Goal: Information Seeking & Learning: Learn about a topic

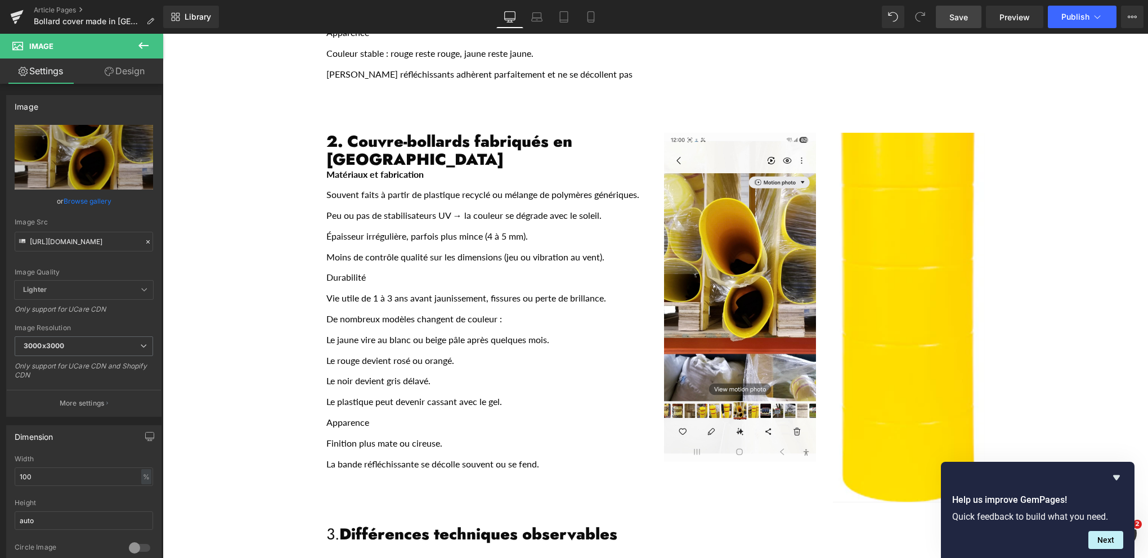
click at [957, 21] on span "Save" at bounding box center [958, 17] width 19 height 12
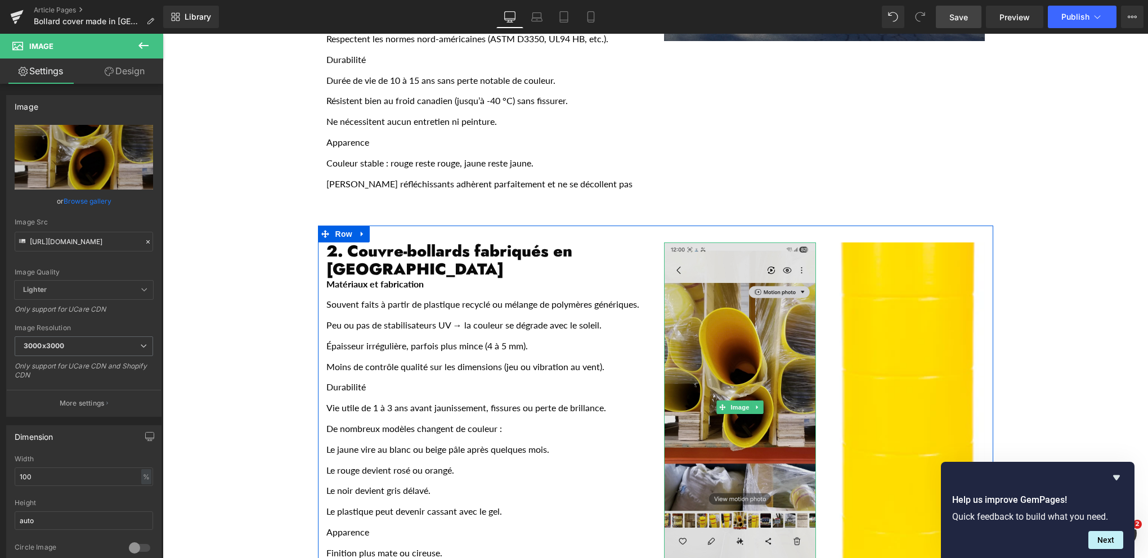
scroll to position [563, 0]
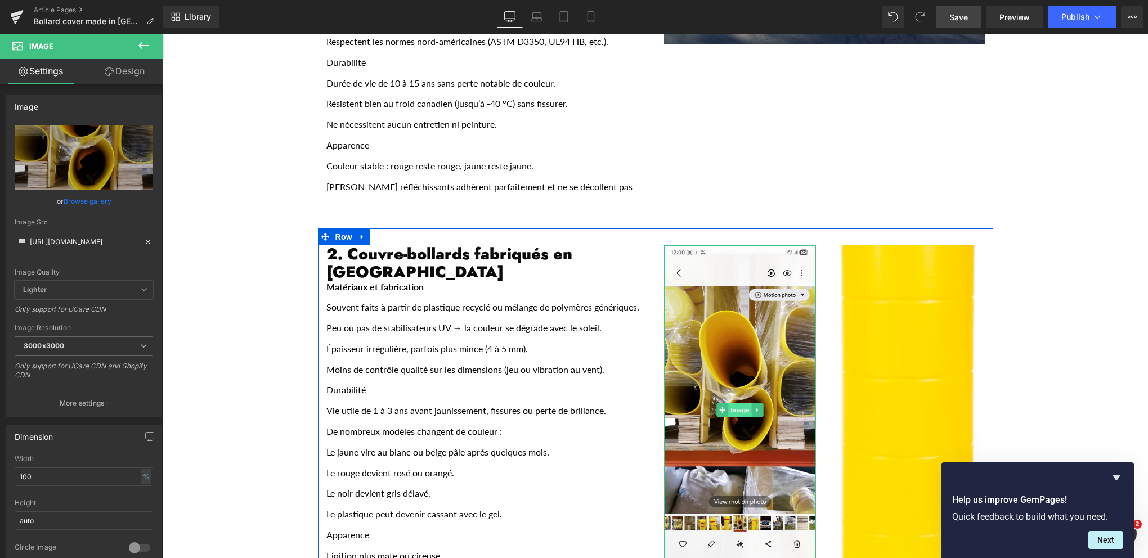
click at [732, 403] on span "Image" at bounding box center [740, 410] width 24 height 14
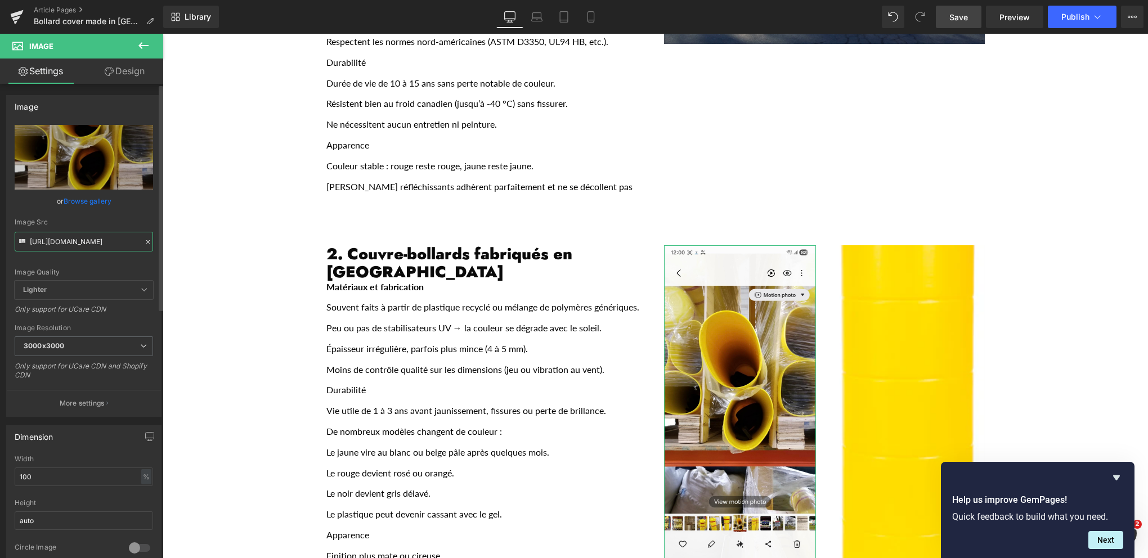
click at [109, 241] on input "[URL][DOMAIN_NAME]" at bounding box center [84, 242] width 138 height 20
paste input "pro-j7xI13By.jpg?v=1760465544"
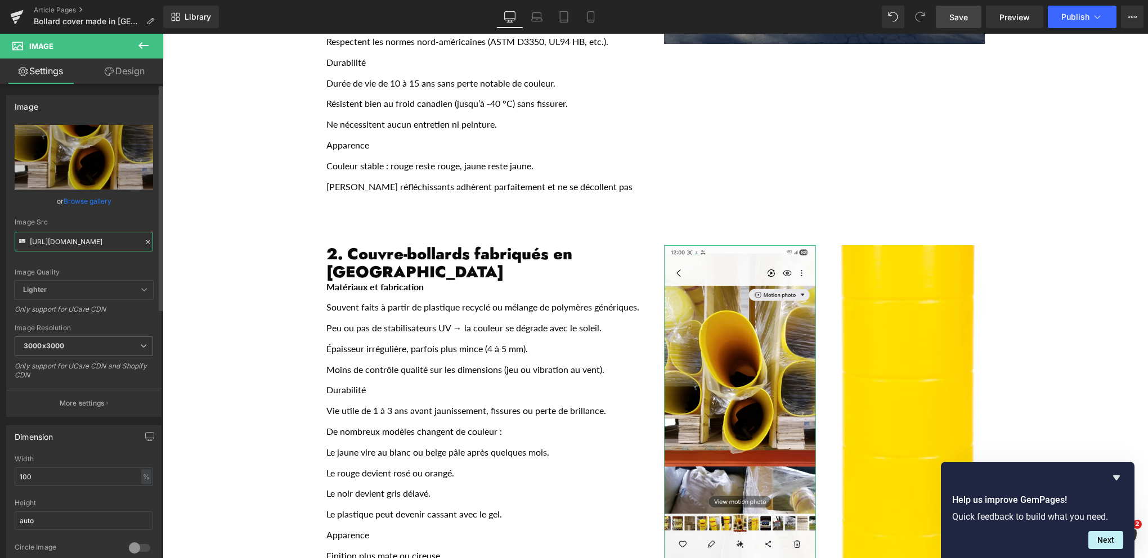
scroll to position [0, 157]
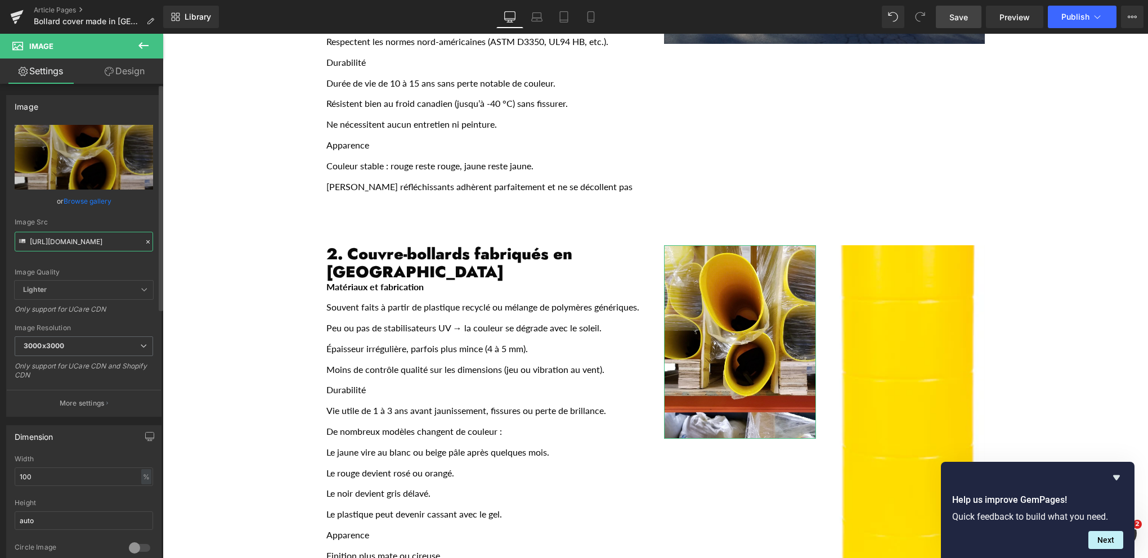
click at [133, 241] on input "[URL][DOMAIN_NAME]" at bounding box center [84, 242] width 138 height 20
click at [128, 242] on input "[URL][DOMAIN_NAME]" at bounding box center [84, 242] width 138 height 20
type input "[URL][DOMAIN_NAME]"
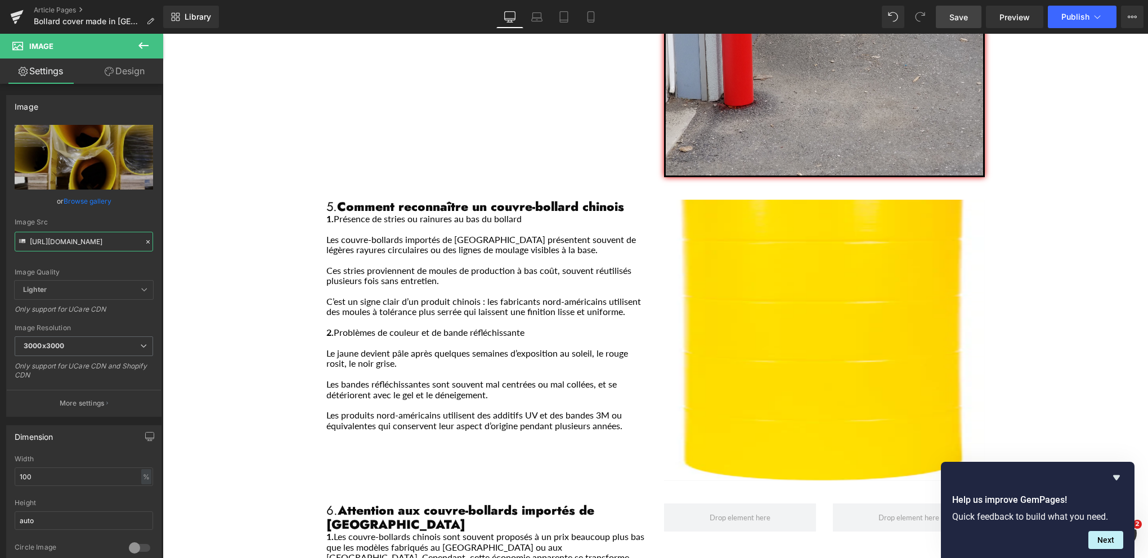
scroll to position [1688, 0]
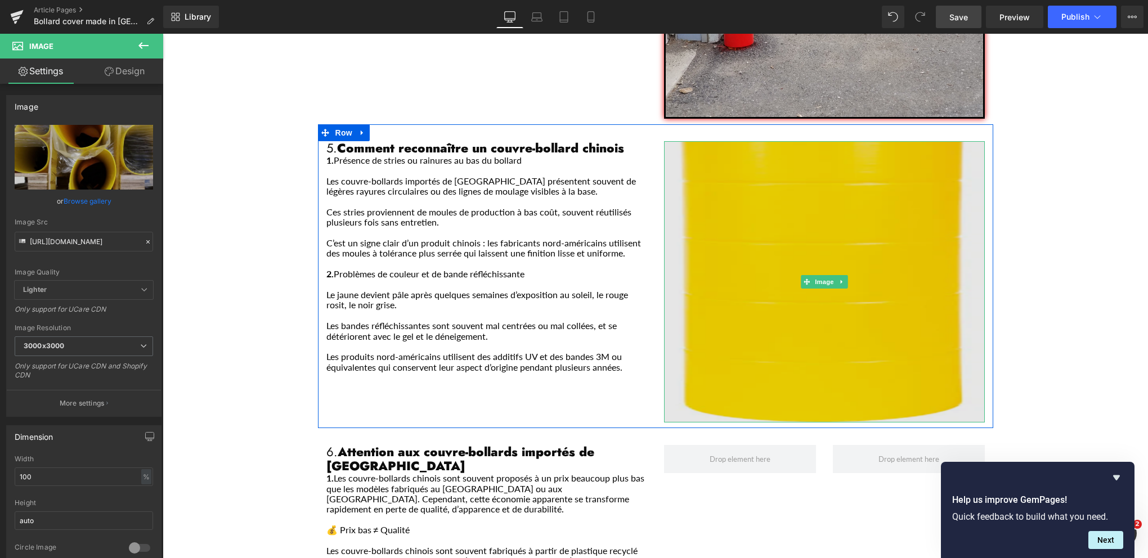
click at [689, 141] on img "Main content" at bounding box center [824, 281] width 321 height 281
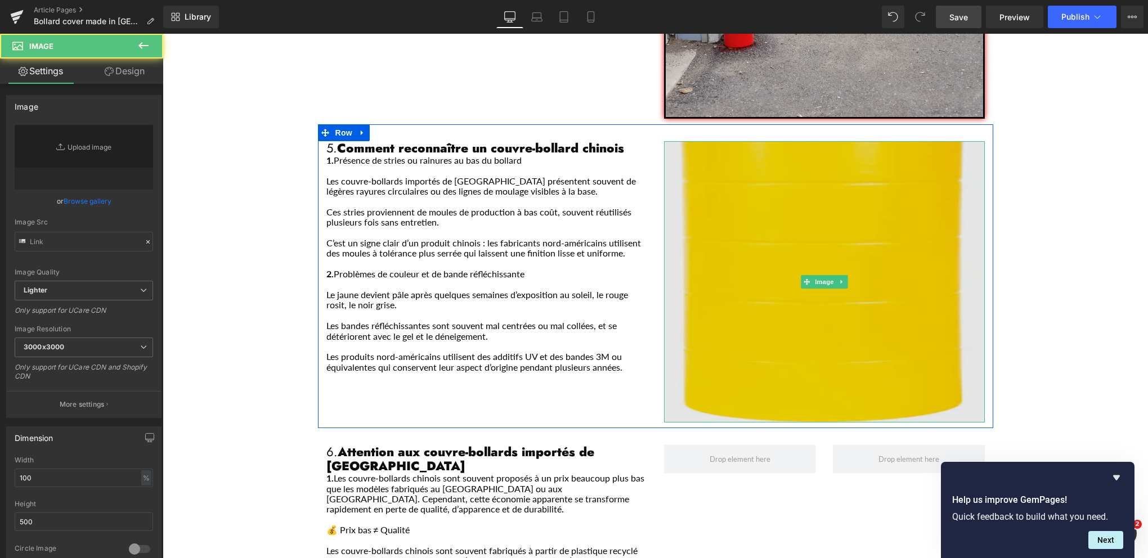
type input "[URL][DOMAIN_NAME]"
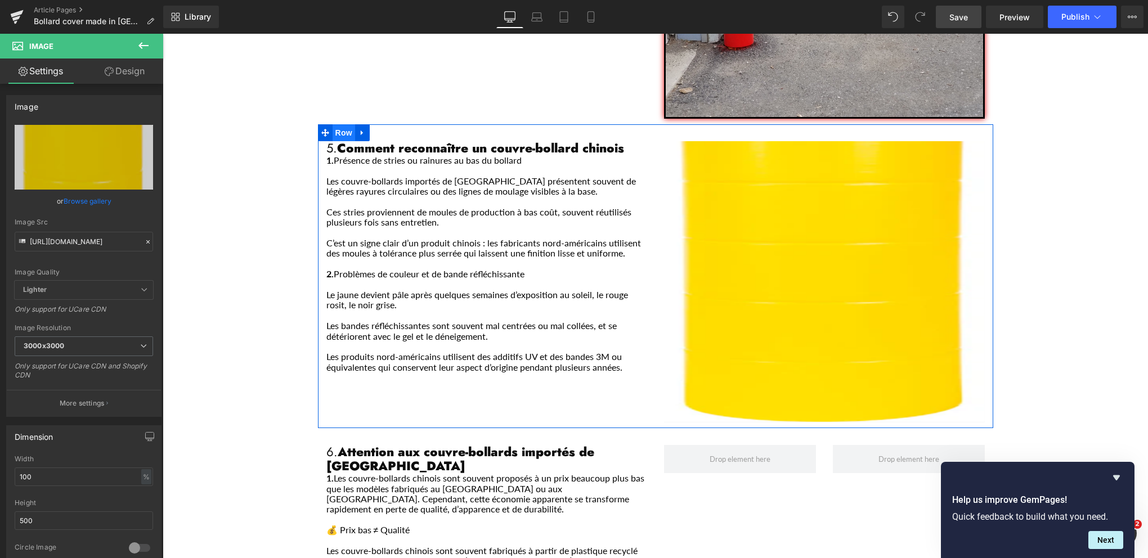
click at [339, 124] on span "Row" at bounding box center [343, 132] width 23 height 17
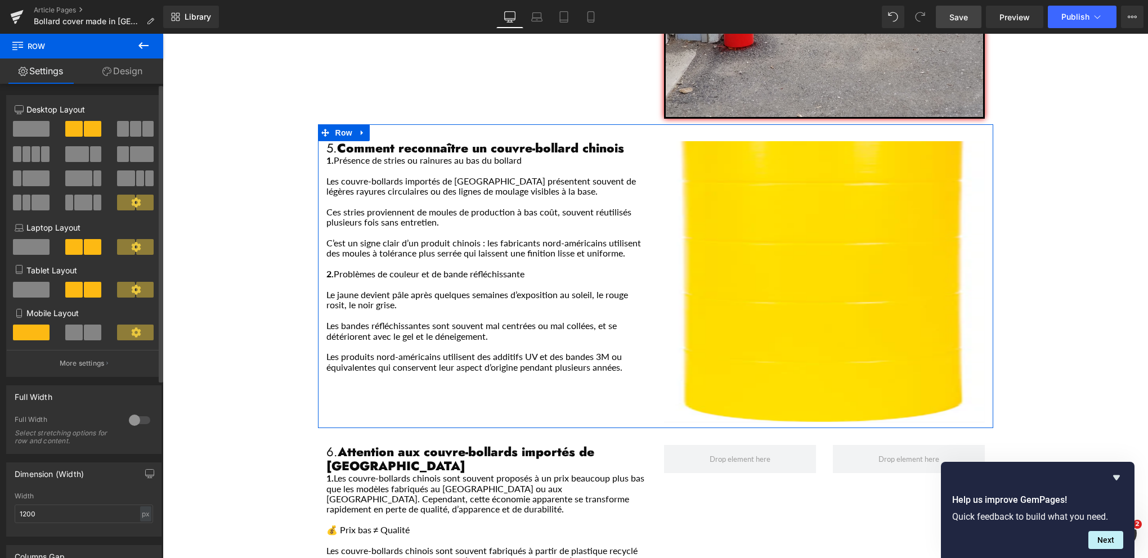
click at [124, 129] on span at bounding box center [122, 129] width 11 height 16
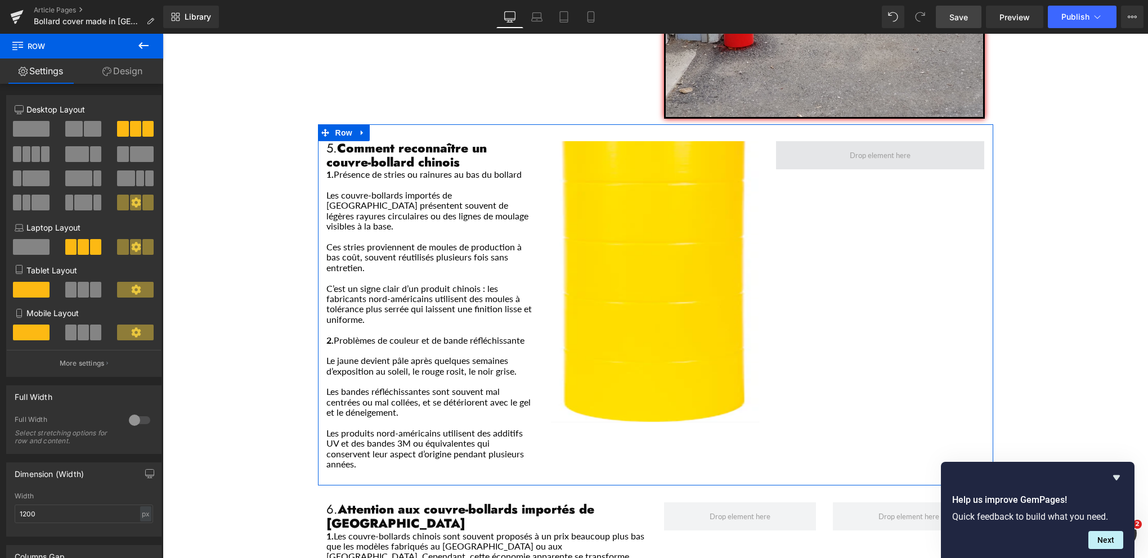
click at [874, 148] on span "Main content" at bounding box center [880, 155] width 69 height 14
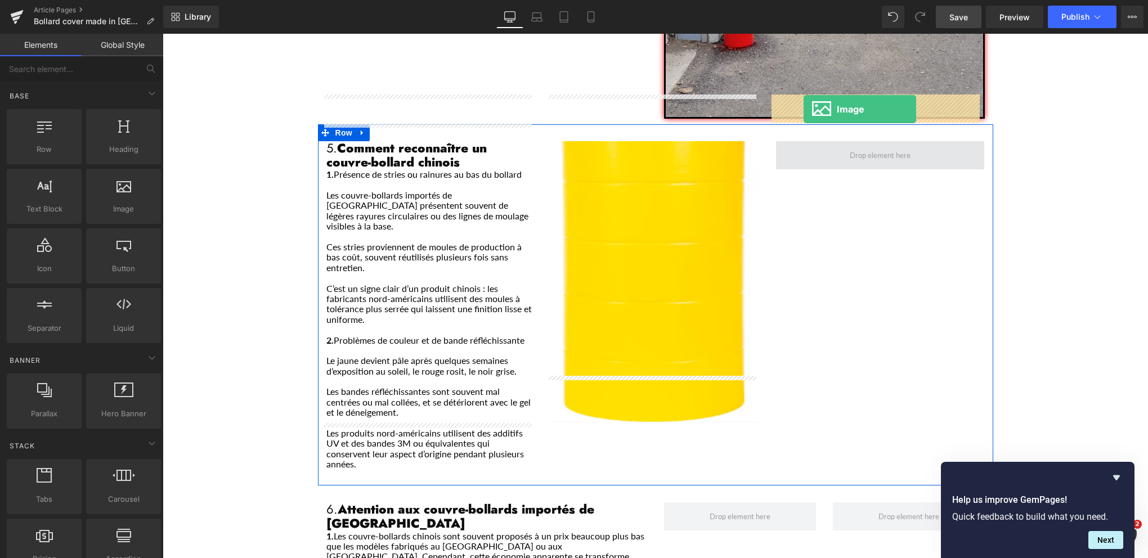
drag, startPoint x: 306, startPoint y: 233, endPoint x: 804, endPoint y: 109, distance: 513.7
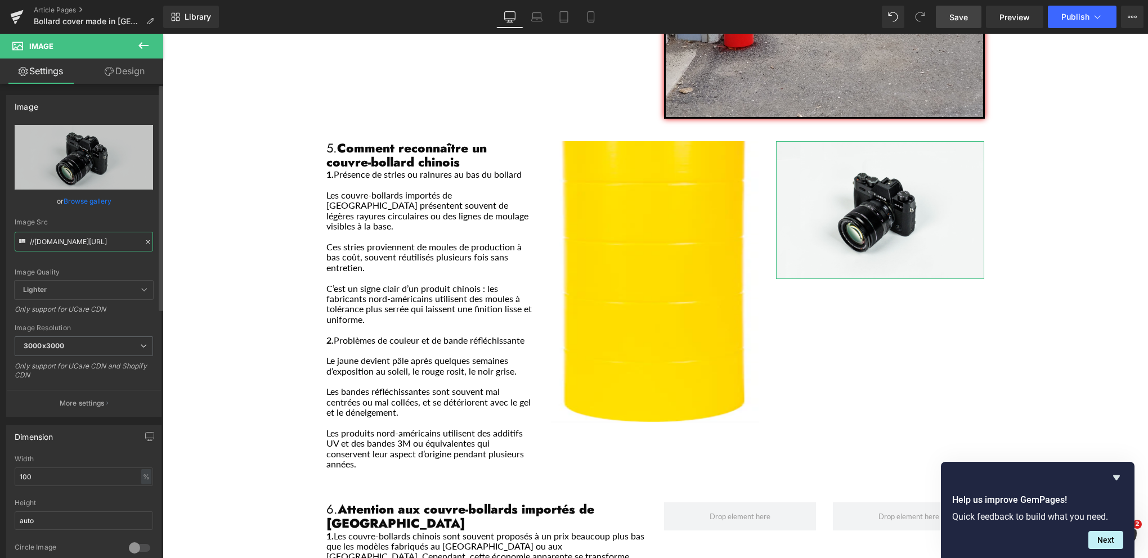
click at [84, 239] on input "//[DOMAIN_NAME][URL]" at bounding box center [84, 242] width 138 height 20
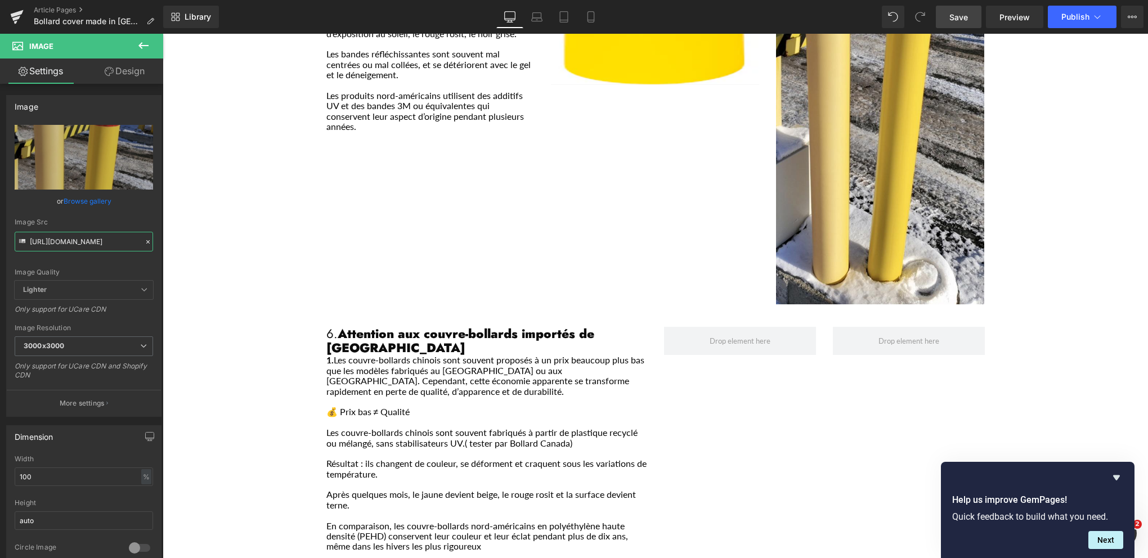
scroll to position [2138, 0]
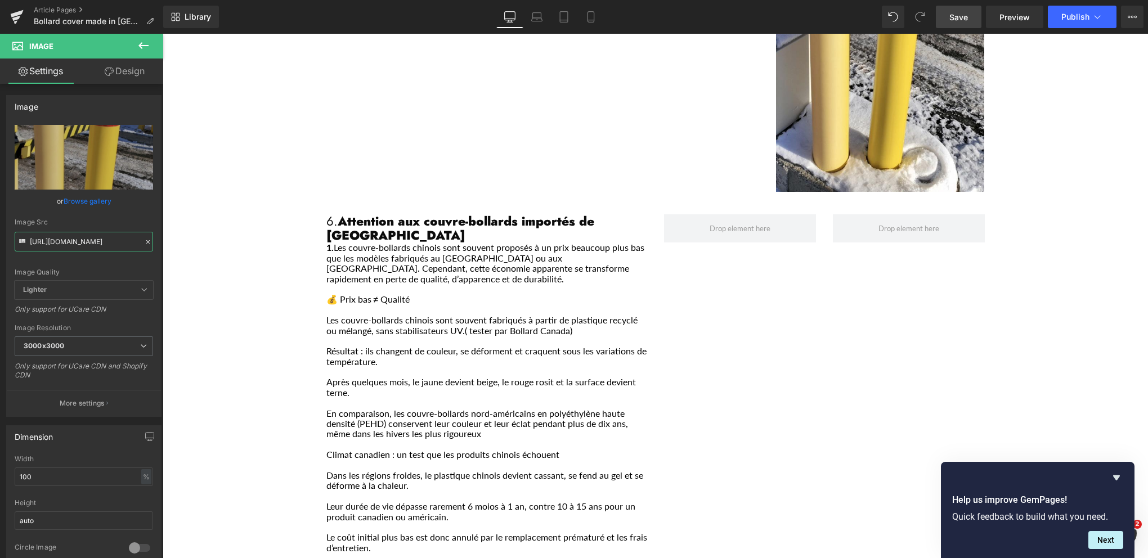
type input "[URL][DOMAIN_NAME]"
click at [138, 45] on icon at bounding box center [143, 45] width 10 height 7
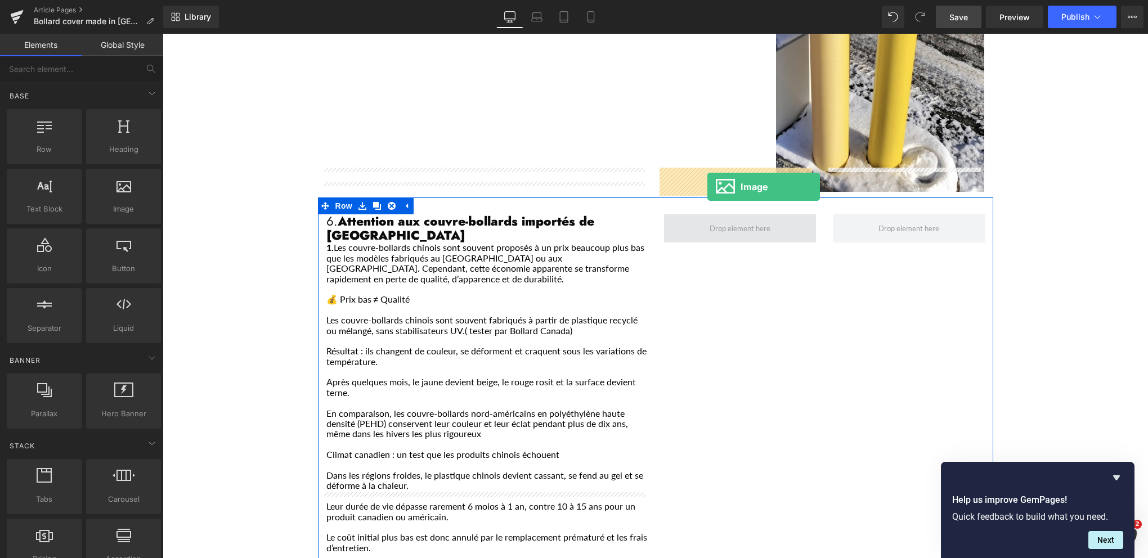
drag, startPoint x: 304, startPoint y: 241, endPoint x: 707, endPoint y: 187, distance: 406.4
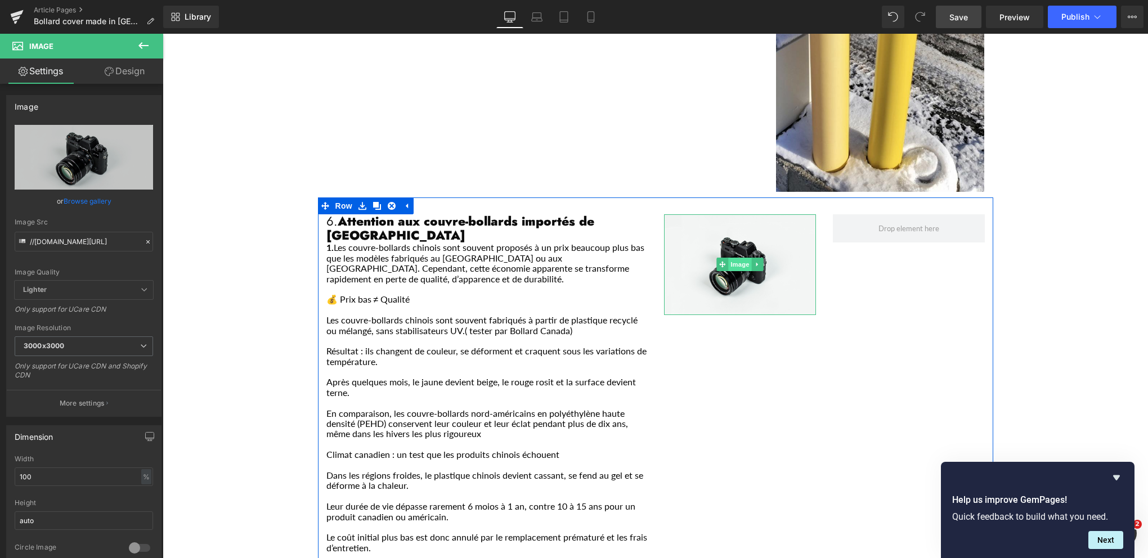
click at [734, 258] on span "Image" at bounding box center [740, 265] width 24 height 14
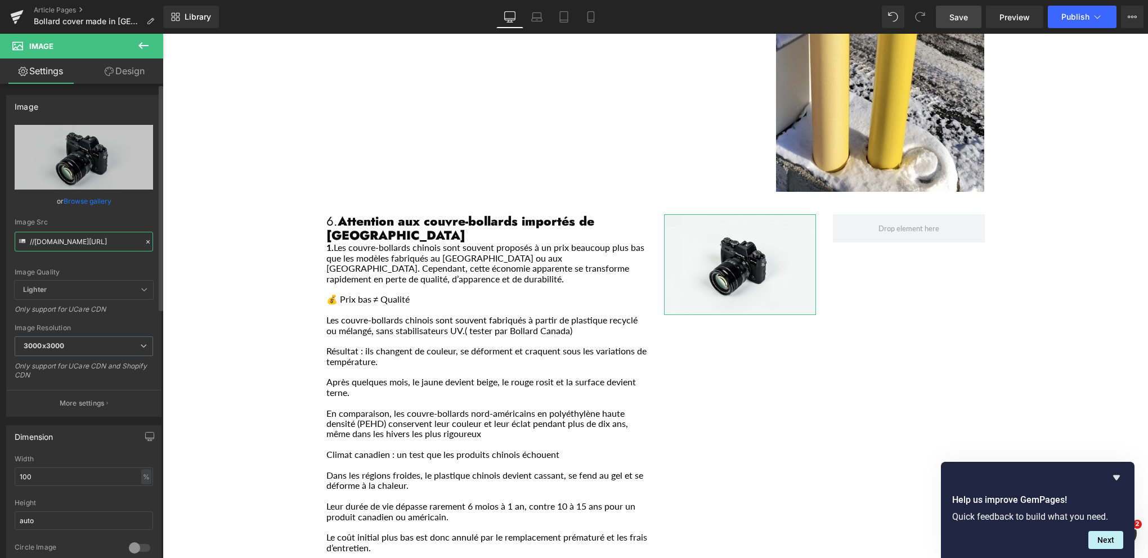
click at [68, 242] on input "//[DOMAIN_NAME][URL]" at bounding box center [84, 242] width 138 height 20
paste input "[URL][DOMAIN_NAME]"
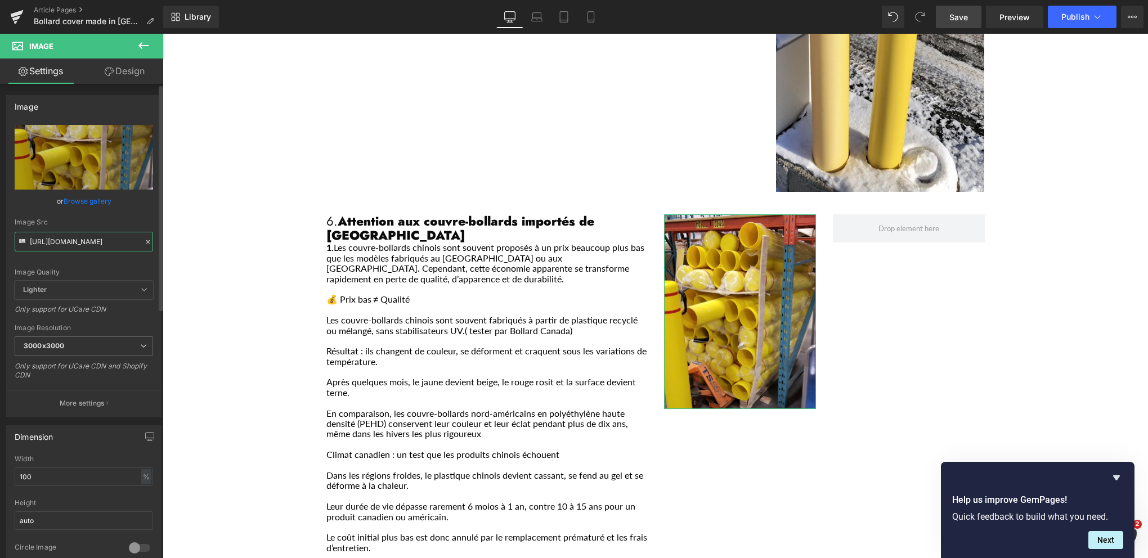
type input "[URL][DOMAIN_NAME]"
click at [142, 43] on icon at bounding box center [144, 46] width 14 height 14
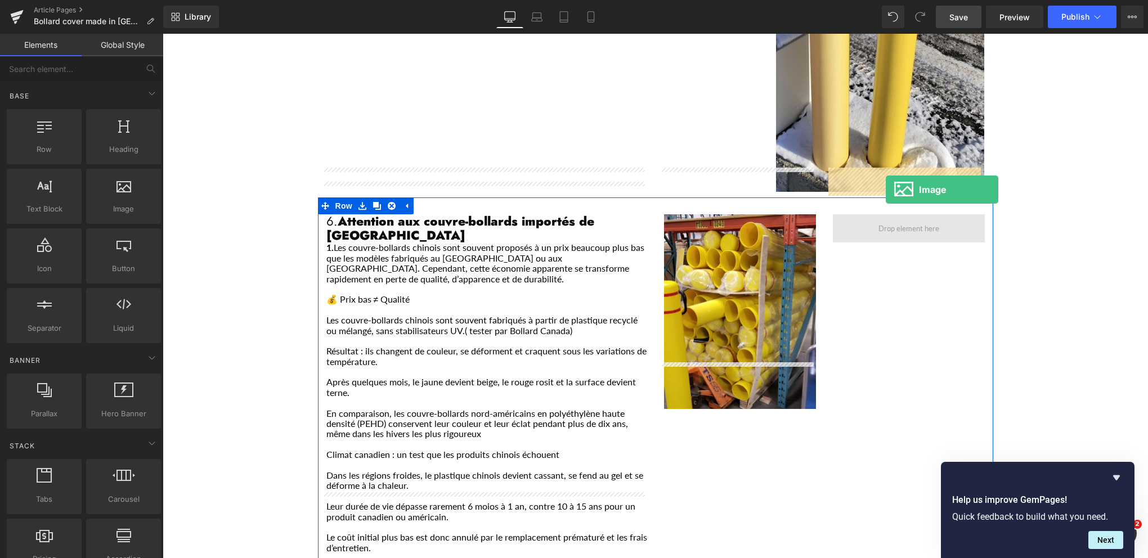
drag, startPoint x: 280, startPoint y: 230, endPoint x: 885, endPoint y: 190, distance: 607.2
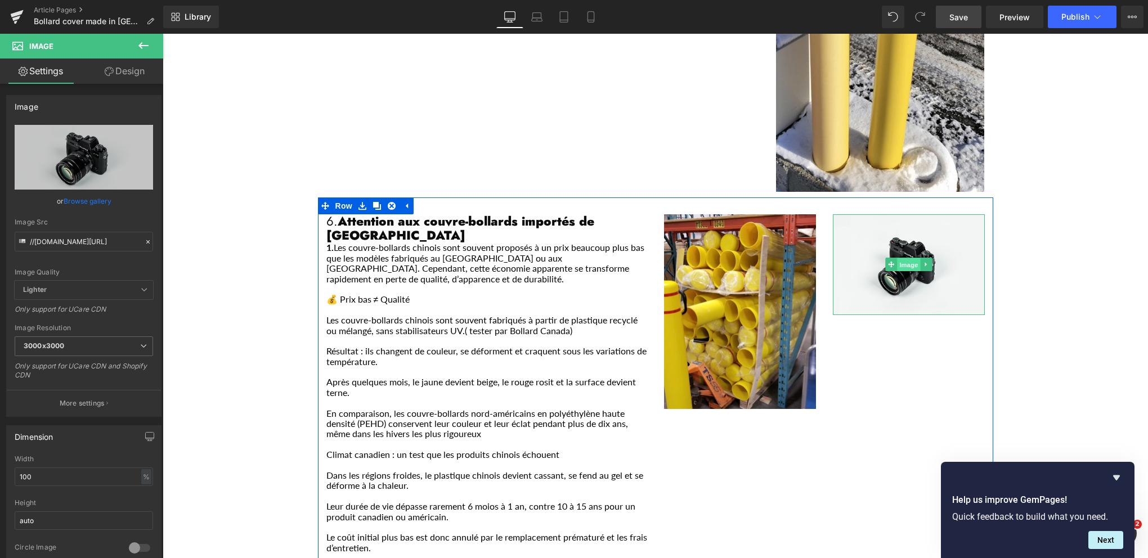
click at [901, 258] on span "Image" at bounding box center [909, 265] width 24 height 14
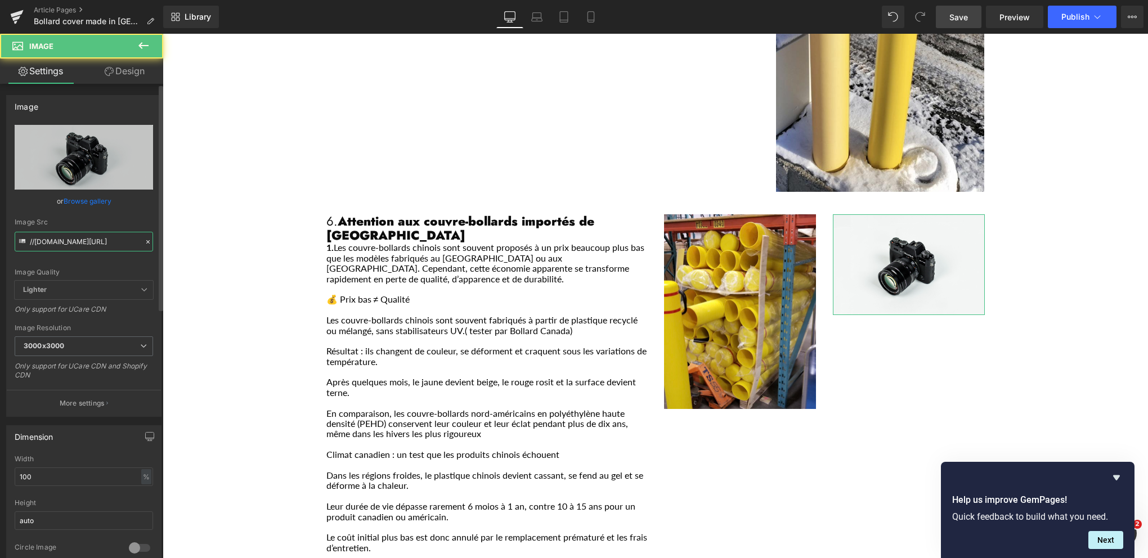
click at [77, 241] on input "//[DOMAIN_NAME][URL]" at bounding box center [84, 242] width 138 height 20
paste input "[URL][DOMAIN_NAME]"
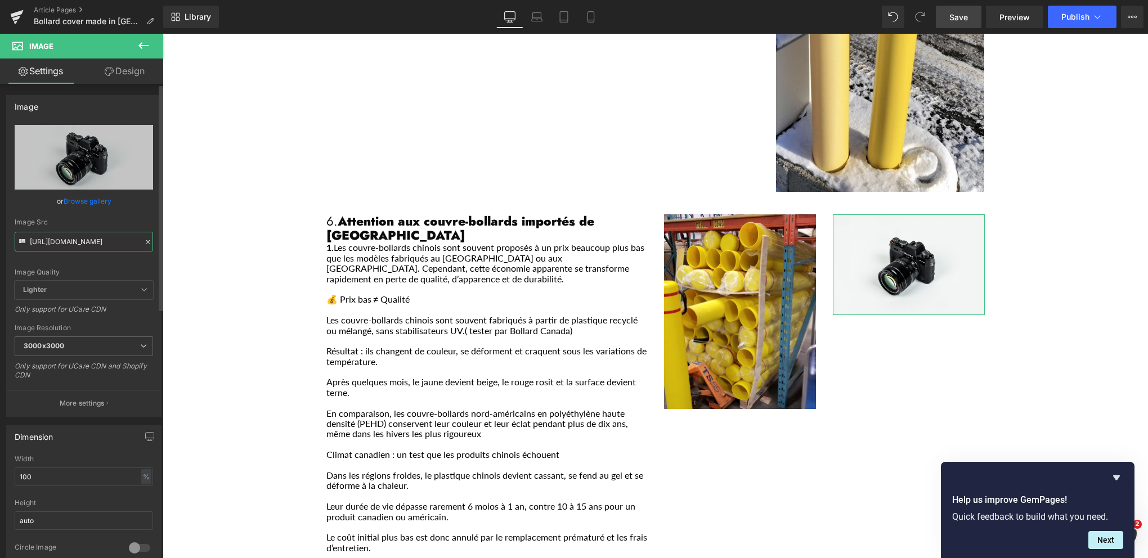
scroll to position [0, 167]
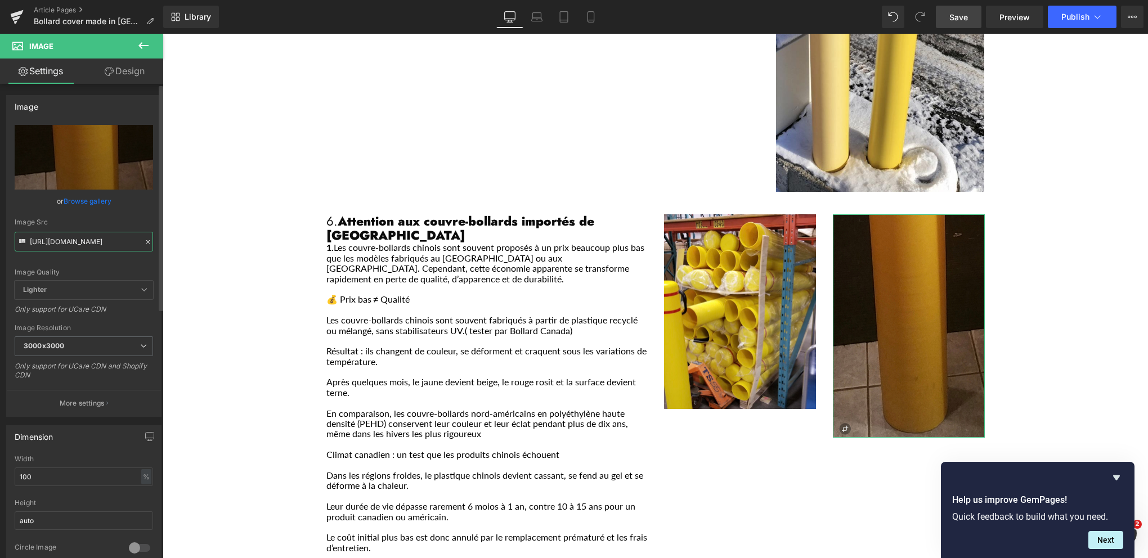
type input "[URL][DOMAIN_NAME]"
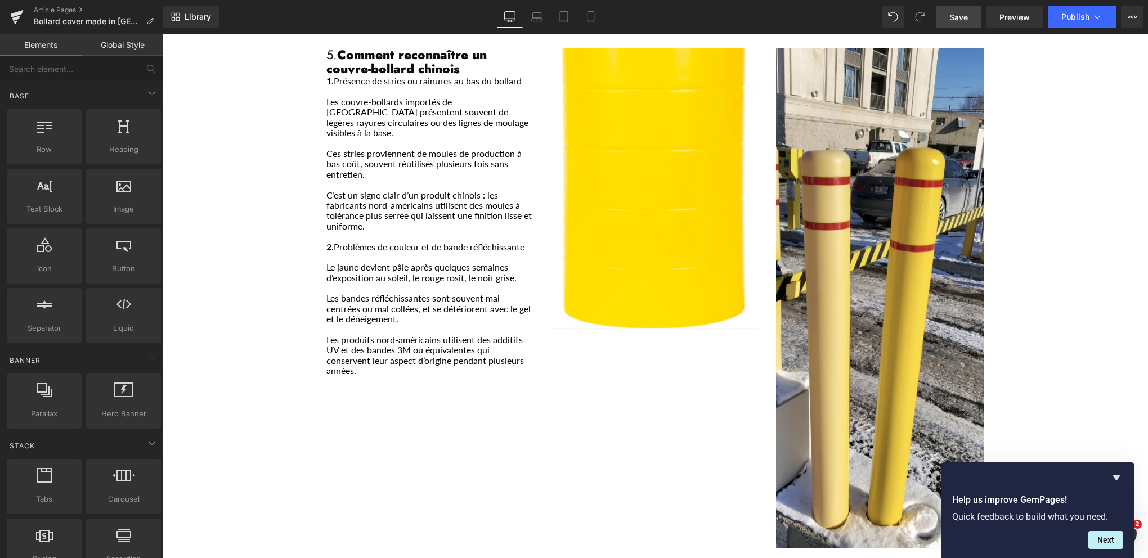
scroll to position [1800, 0]
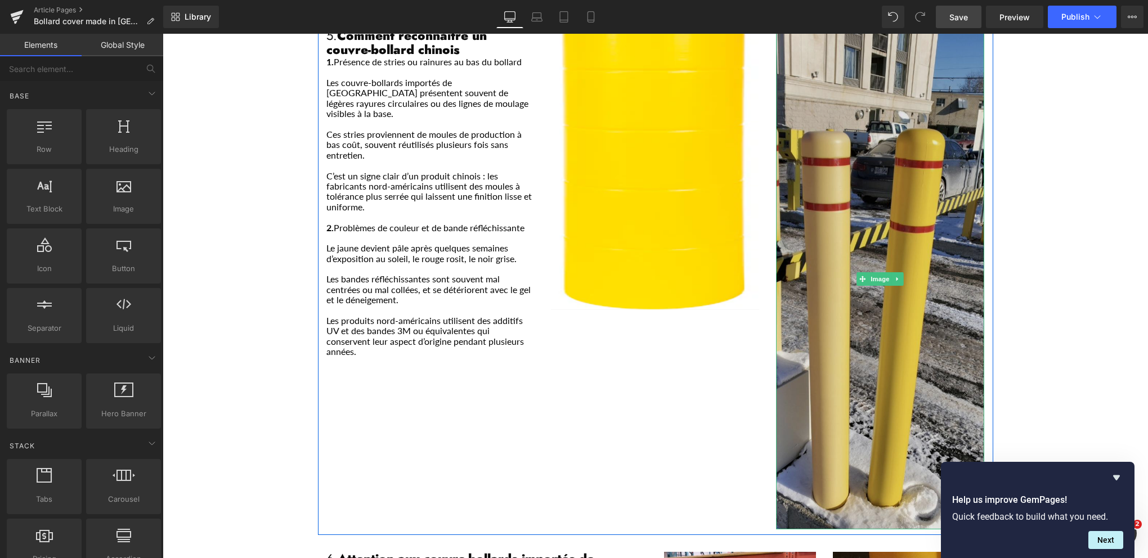
click at [833, 134] on img "Main content" at bounding box center [880, 279] width 208 height 501
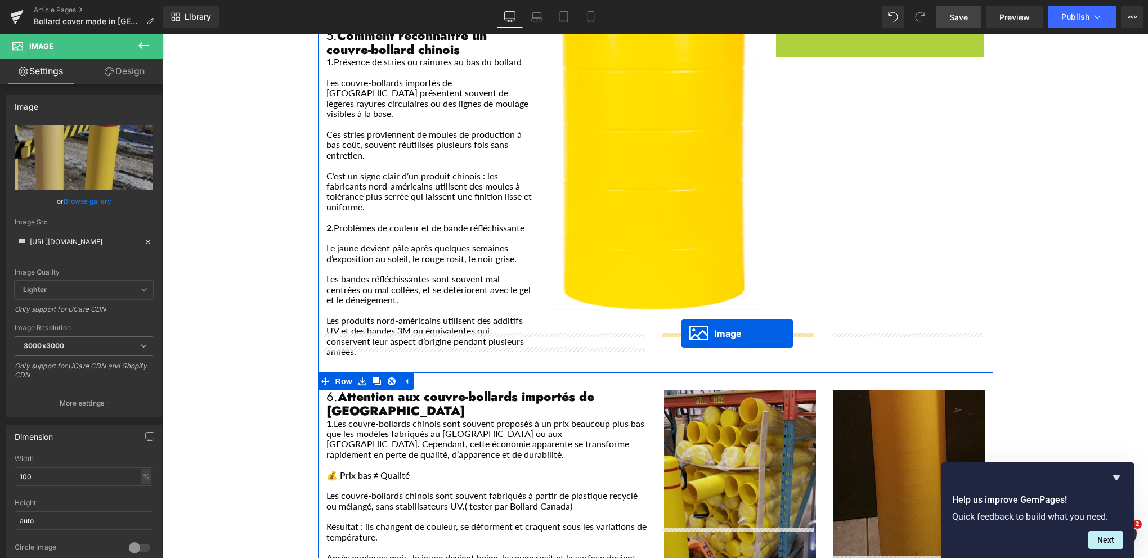
drag, startPoint x: 860, startPoint y: 235, endPoint x: 681, endPoint y: 334, distance: 204.2
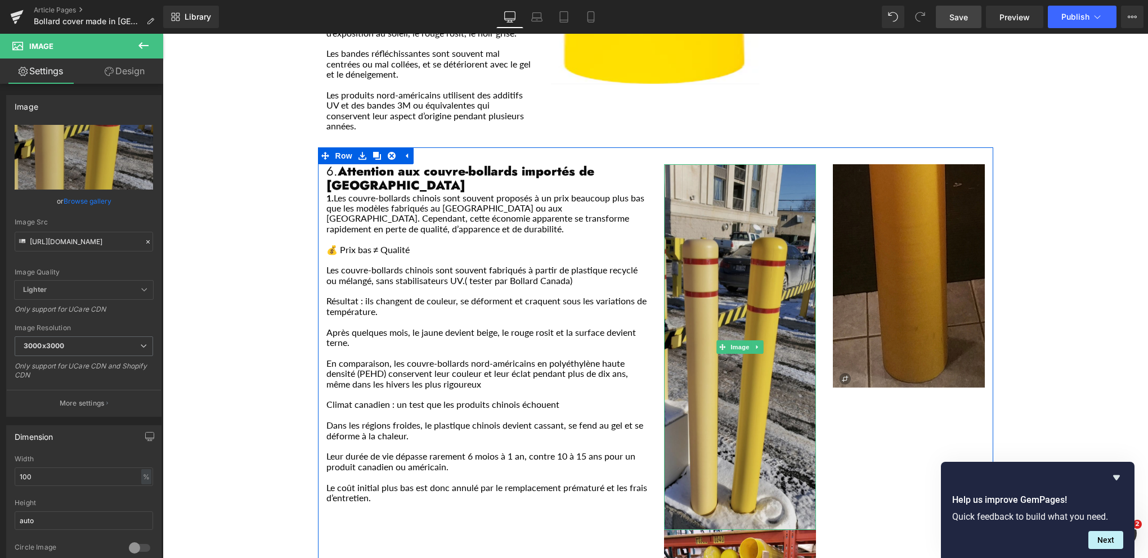
scroll to position [2194, 0]
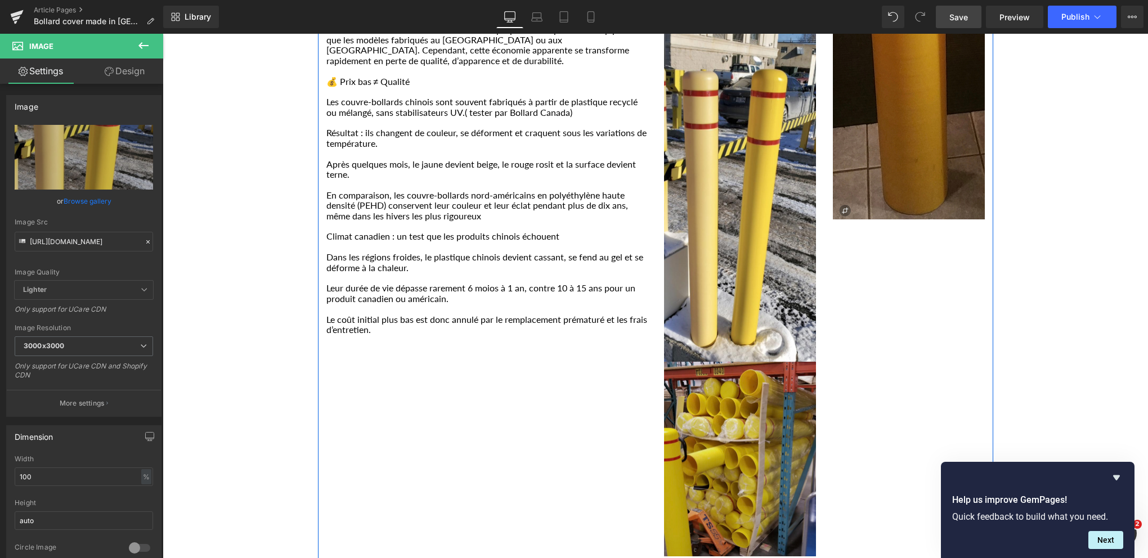
click at [730, 399] on div "Image" at bounding box center [740, 459] width 152 height 195
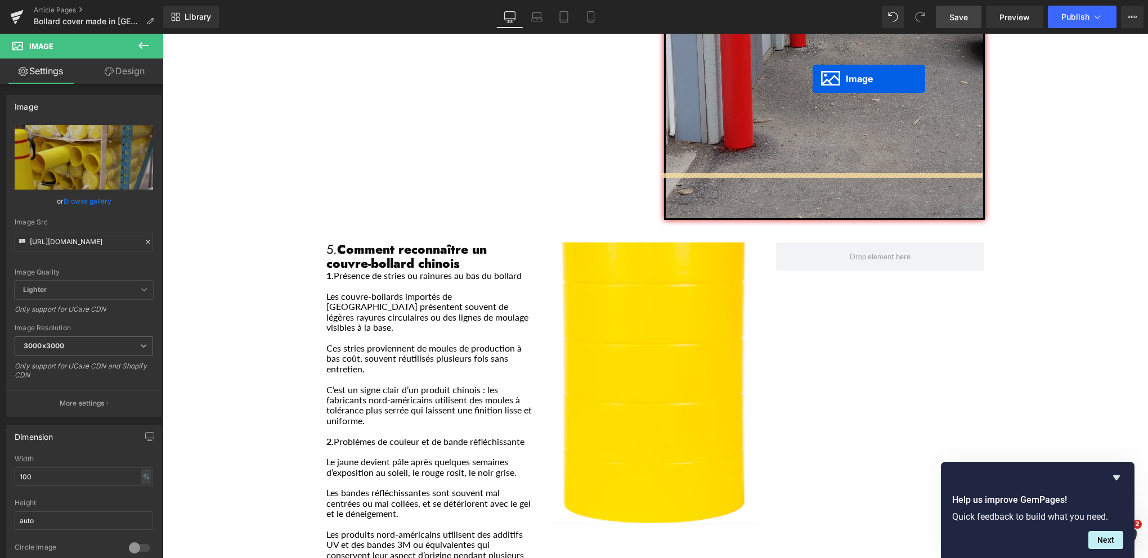
scroll to position [1564, 0]
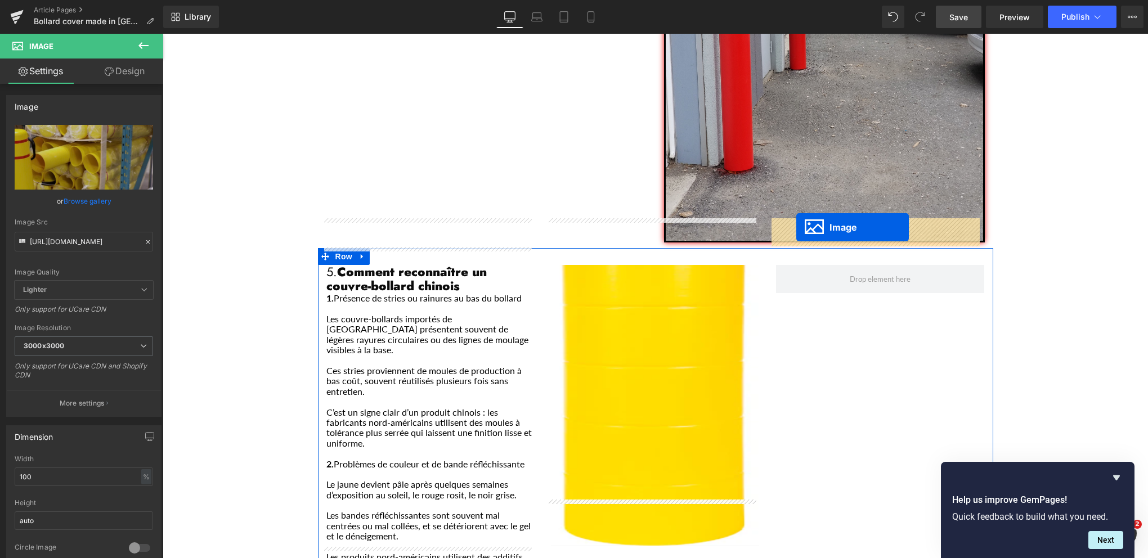
drag, startPoint x: 717, startPoint y: 403, endPoint x: 774, endPoint y: 209, distance: 201.9
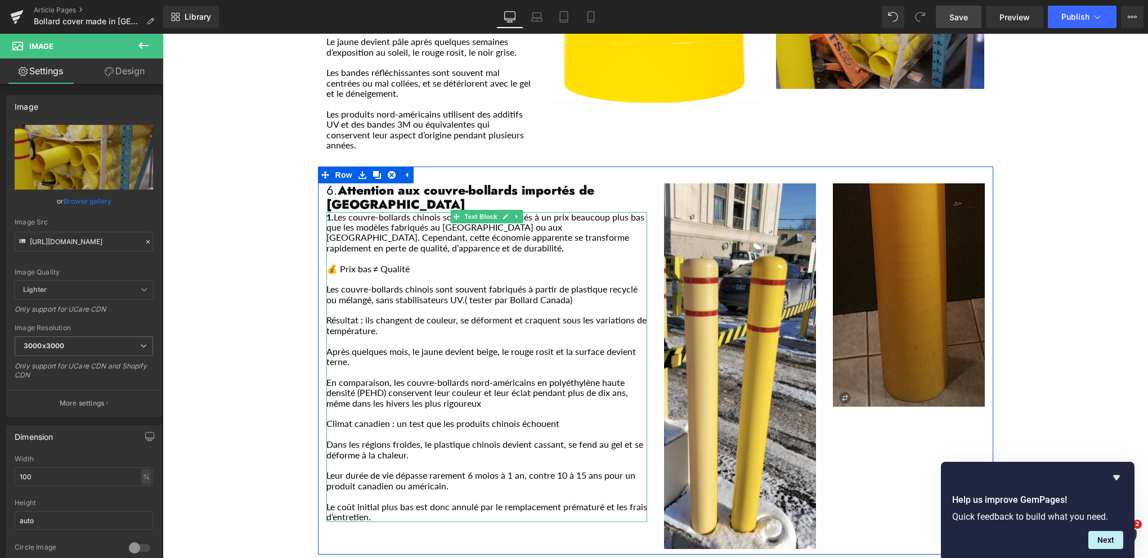
scroll to position [2014, 0]
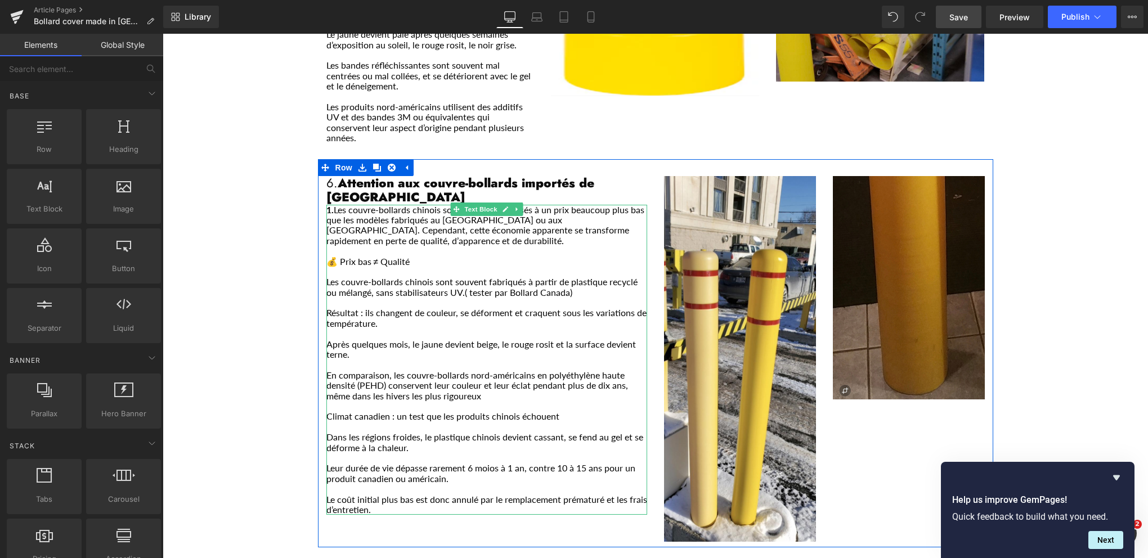
click at [569, 277] on p "Les couvre-bollards chinois sont souvent fabriqués à partir de plastique recycl…" at bounding box center [486, 287] width 321 height 21
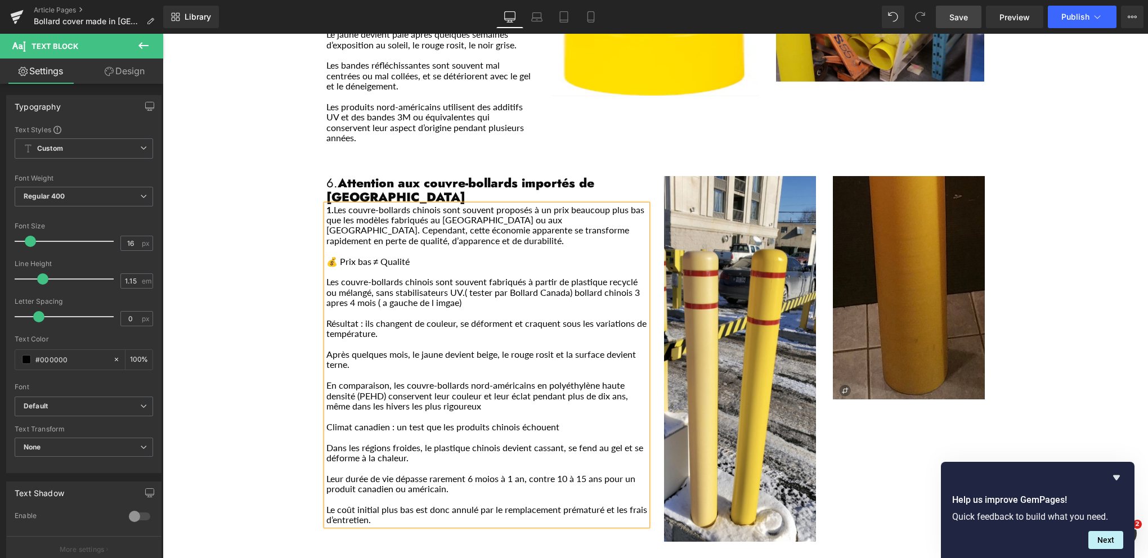
click at [961, 13] on span "Save" at bounding box center [958, 17] width 19 height 12
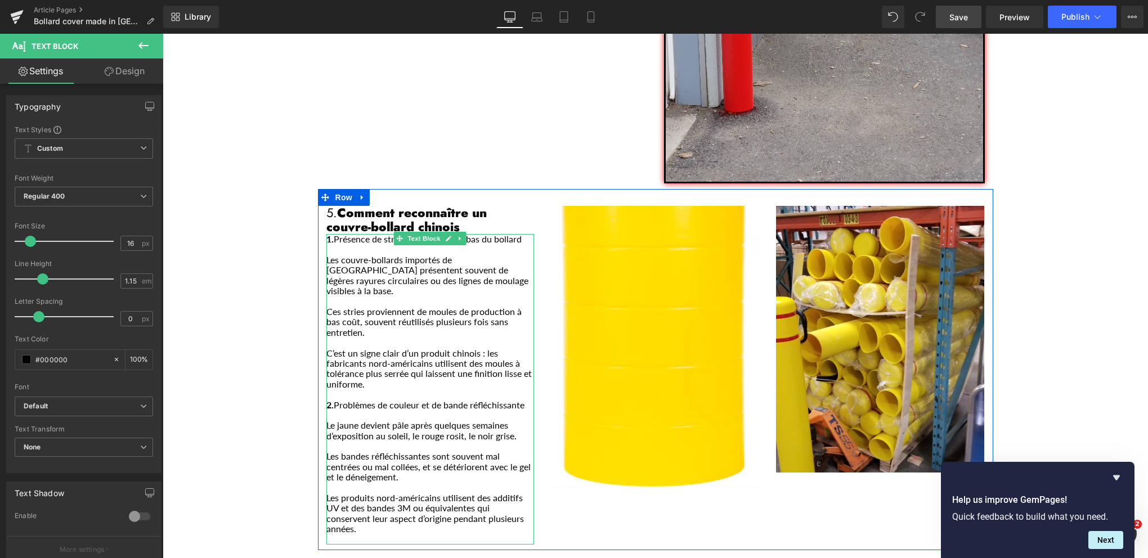
scroll to position [1676, 0]
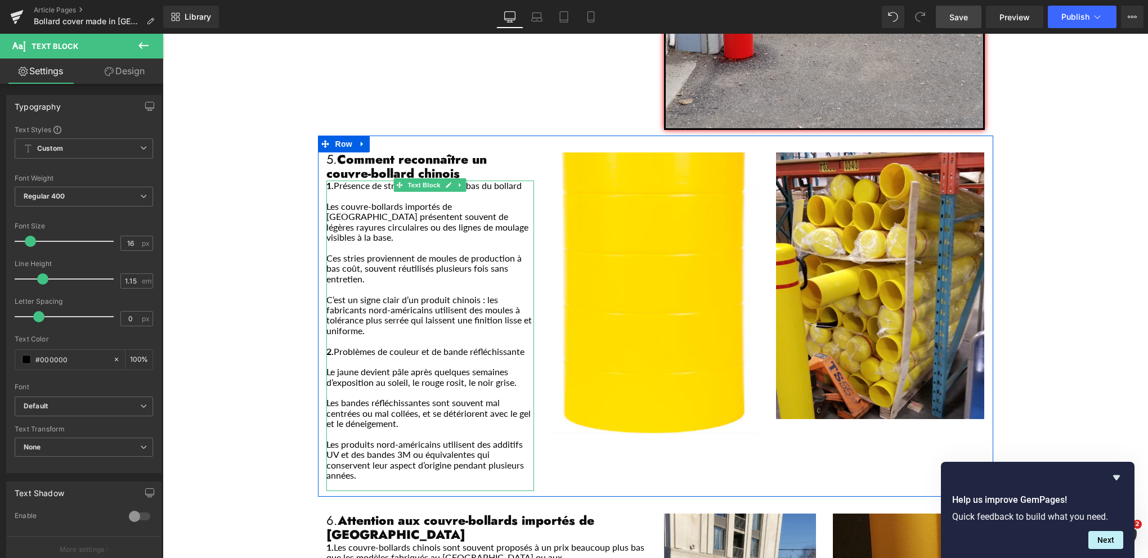
click at [516, 367] on p "Le jaune devient pâle après quelques semaines d’exposition au soleil, le rouge …" at bounding box center [430, 377] width 208 height 21
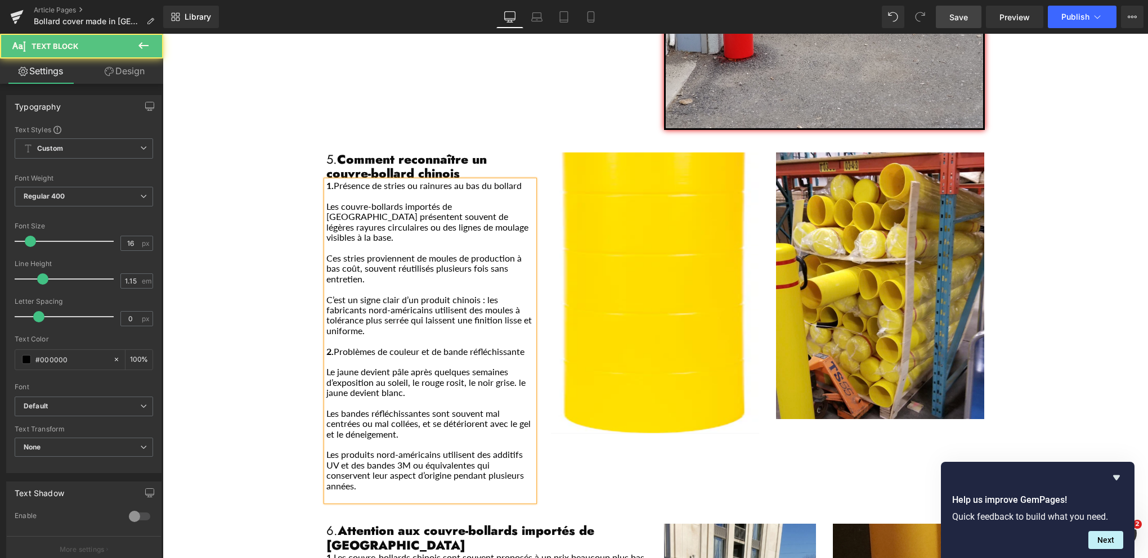
click at [518, 367] on p "Le jaune devient pâle après quelques semaines d’exposition au soleil, le rouge …" at bounding box center [430, 382] width 208 height 31
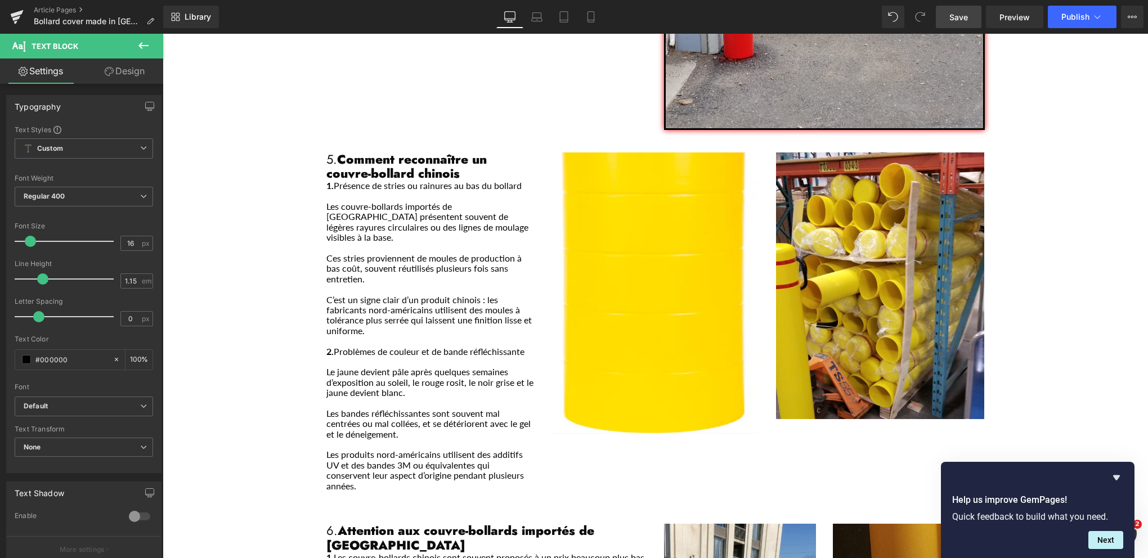
click at [955, 15] on span "Save" at bounding box center [958, 17] width 19 height 12
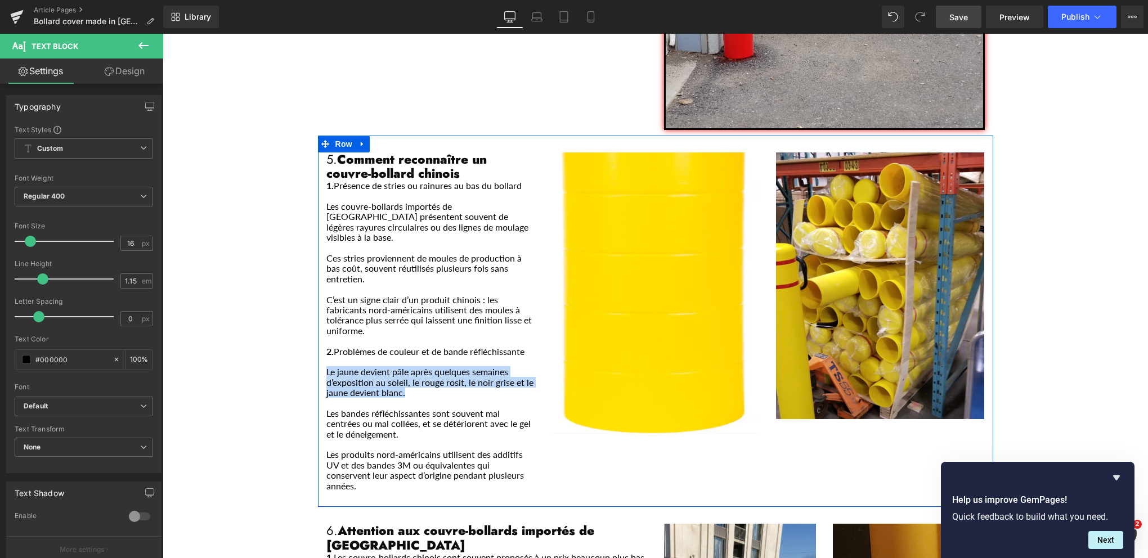
drag, startPoint x: 407, startPoint y: 340, endPoint x: 320, endPoint y: 316, distance: 90.9
click at [320, 316] on div "5. Comment reconnaître un couvre-bollard chinois Heading 1. Présence de stries …" at bounding box center [430, 326] width 225 height 349
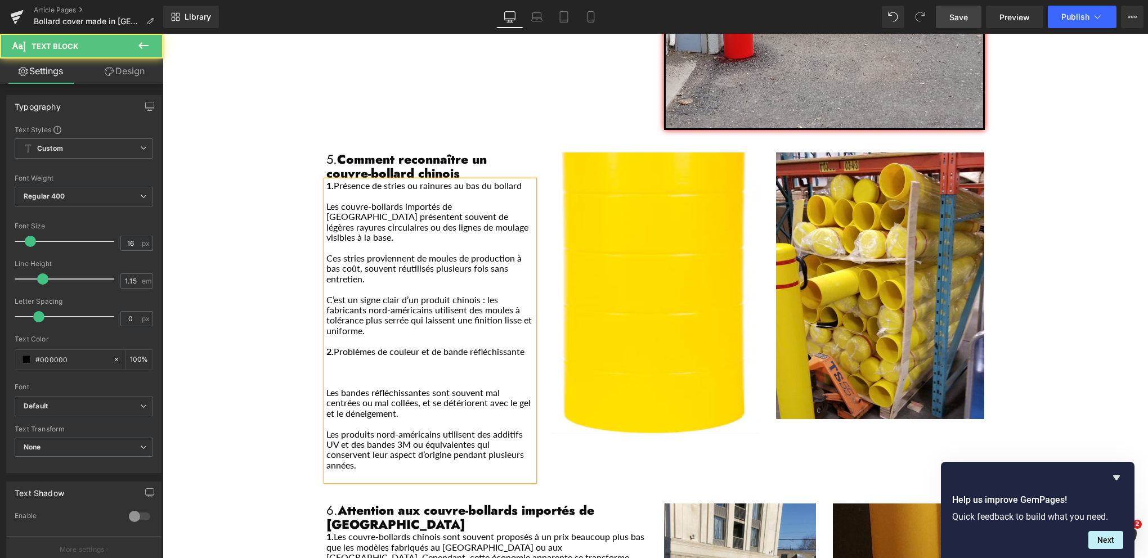
click at [326, 377] on p "Main content" at bounding box center [430, 382] width 208 height 10
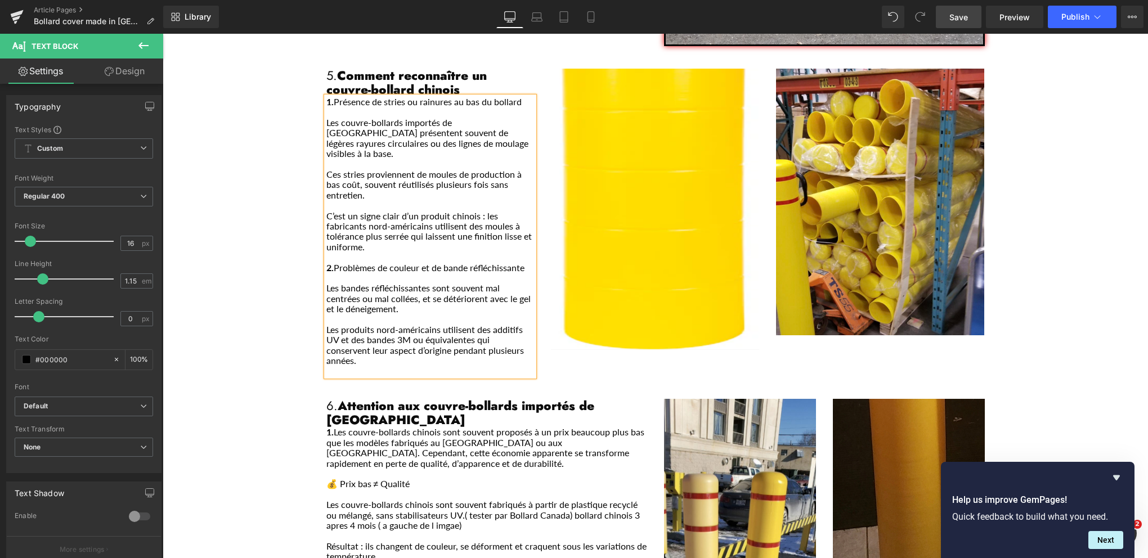
scroll to position [1789, 0]
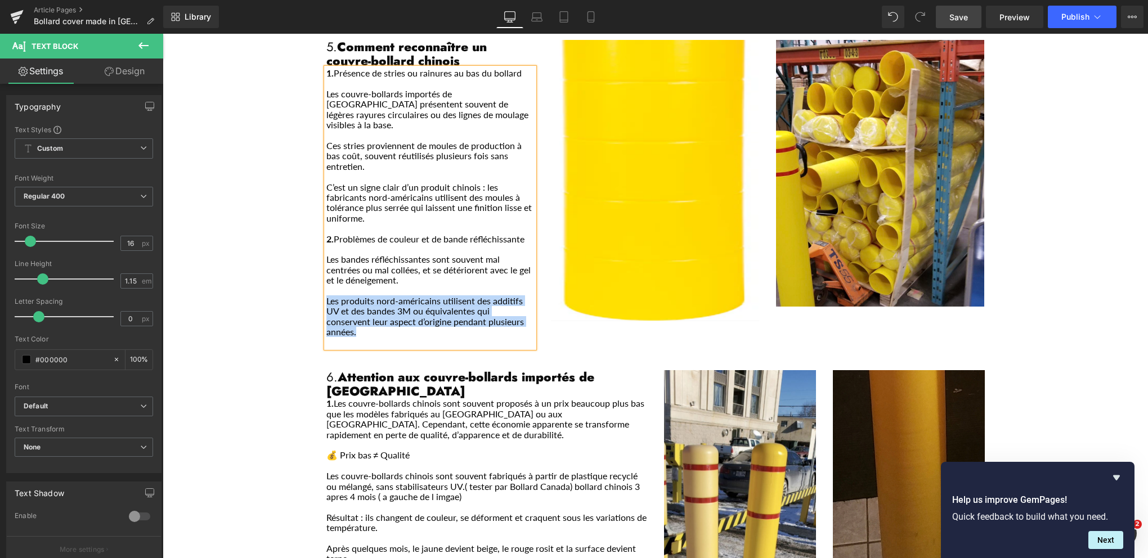
drag, startPoint x: 360, startPoint y: 277, endPoint x: 323, endPoint y: 243, distance: 49.8
click at [326, 296] on p "Les produits nord-américains utilisent des additifs UV et des bandes 3M ou équi…" at bounding box center [430, 317] width 208 height 42
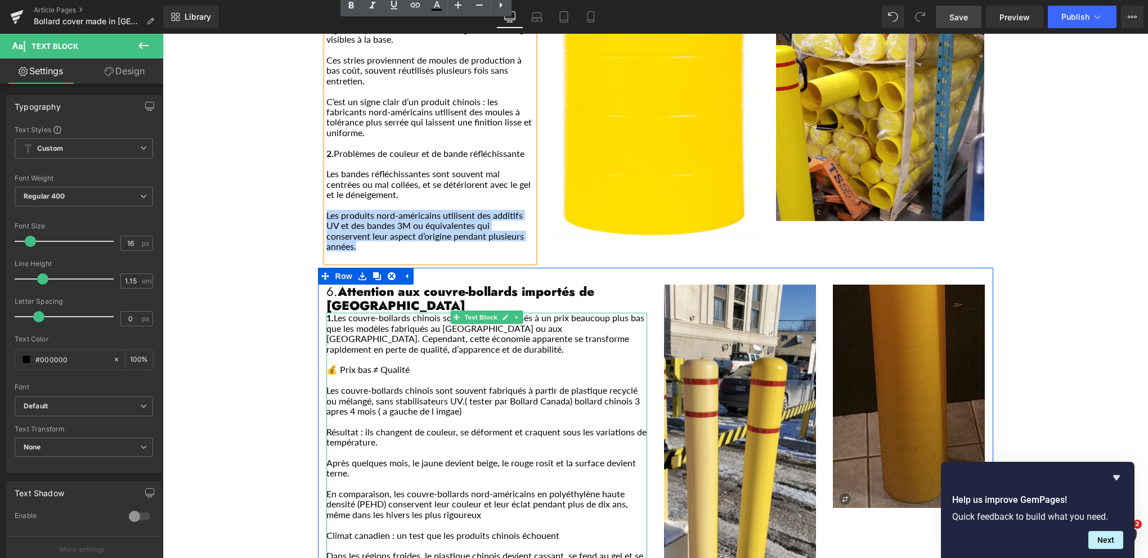
scroll to position [2070, 0]
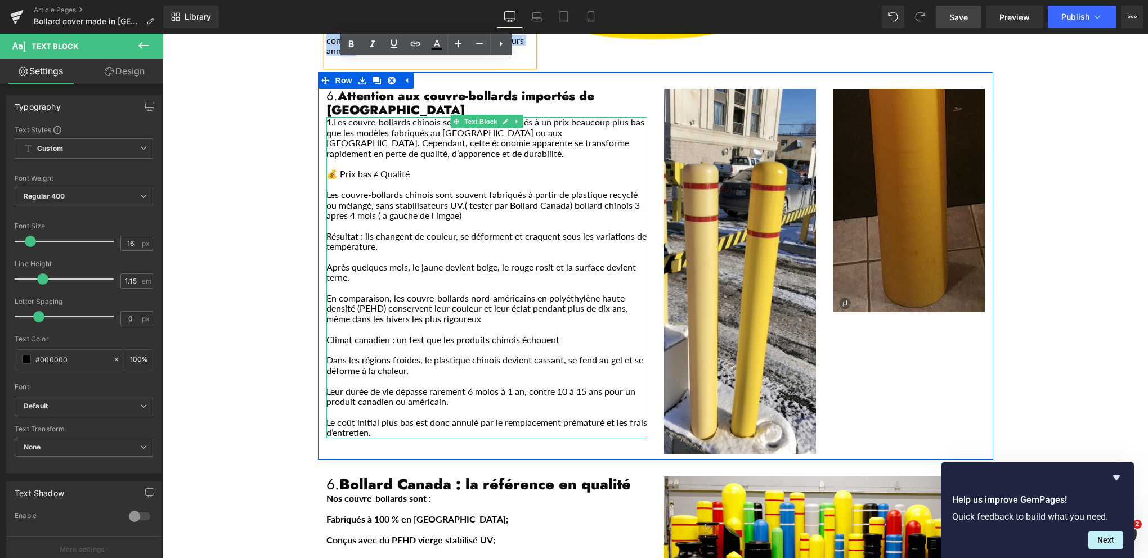
click at [385, 417] on p "Le coût initial plus bas est donc annulé par le remplacement prématuré et les f…" at bounding box center [486, 427] width 321 height 21
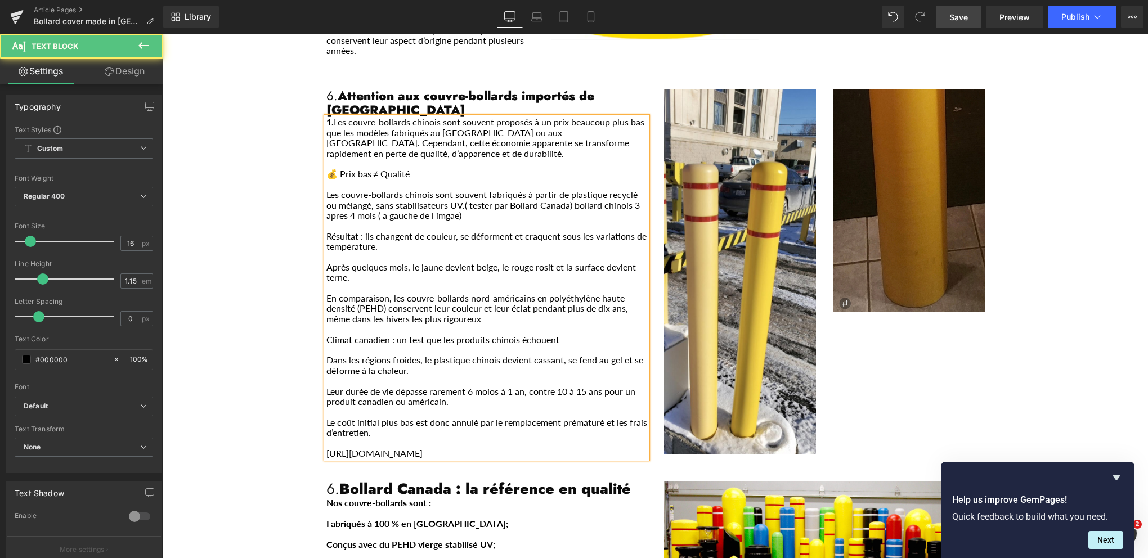
drag, startPoint x: 350, startPoint y: 392, endPoint x: 333, endPoint y: 377, distance: 22.7
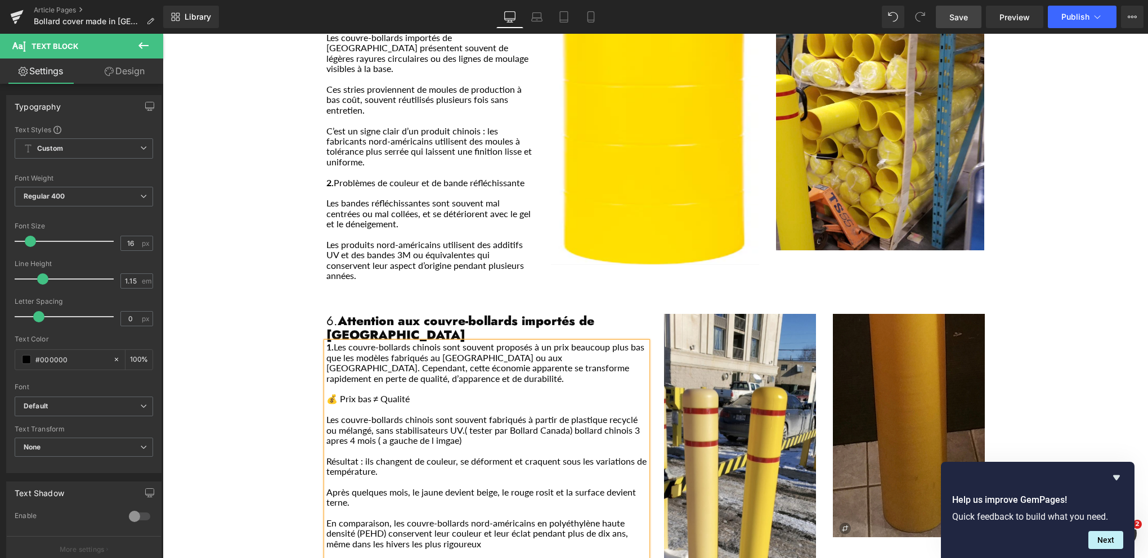
scroll to position [1901, 0]
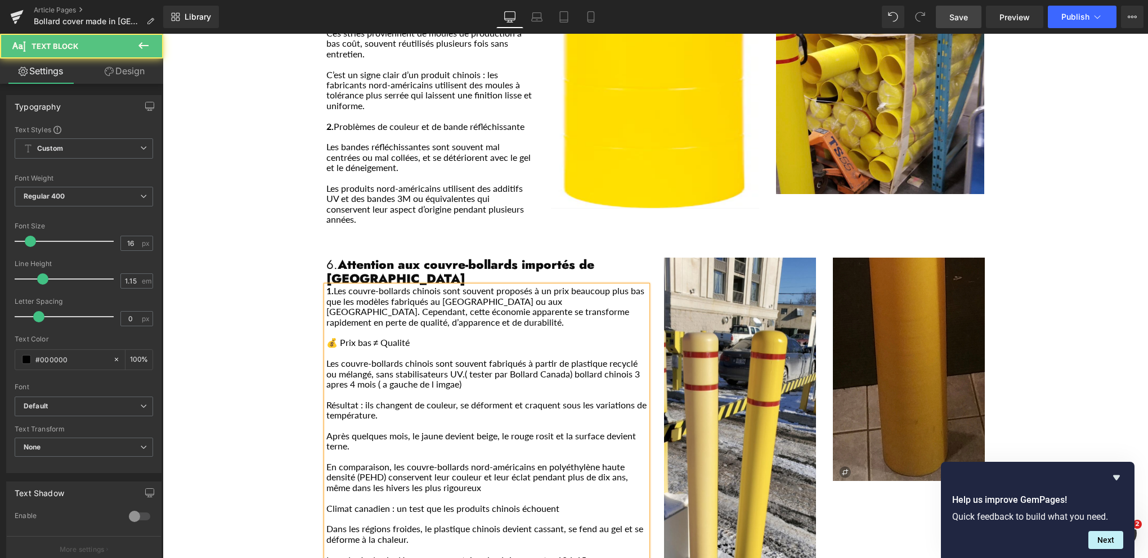
click at [487, 462] on p "En comparaison, les couvre-bollards nord-américains en polyéthylène haute densi…" at bounding box center [486, 477] width 321 height 31
drag, startPoint x: 353, startPoint y: 162, endPoint x: 317, endPoint y: 134, distance: 45.3
click at [318, 134] on div "5. Comment reconnaître un couvre-bollard chinois Heading 1. Présence de stries …" at bounding box center [430, 81] width 225 height 308
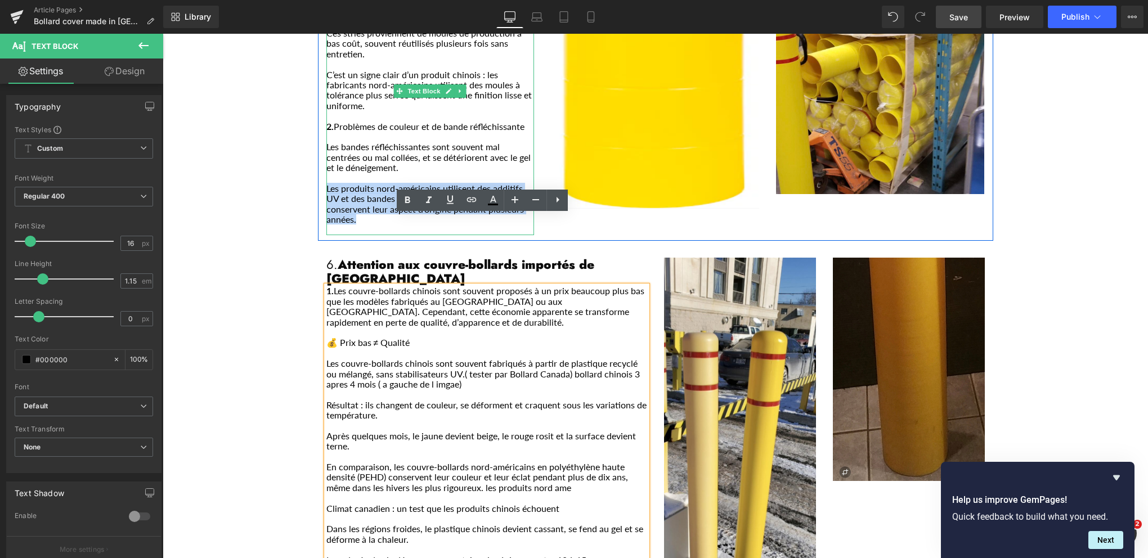
copy p "Les produits nord-américains utilisent des additifs UV et des bandes 3M ou équi…"
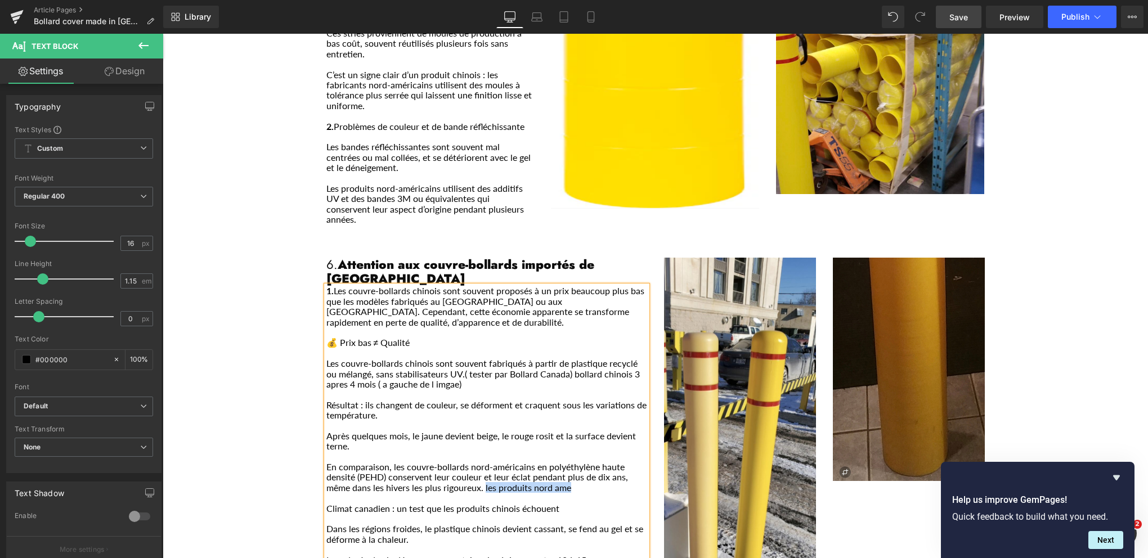
drag, startPoint x: 537, startPoint y: 410, endPoint x: 481, endPoint y: 419, distance: 57.0
click at [481, 462] on p "En comparaison, les couvre-bollards nord-américains en polyéthylène haute densi…" at bounding box center [486, 477] width 321 height 31
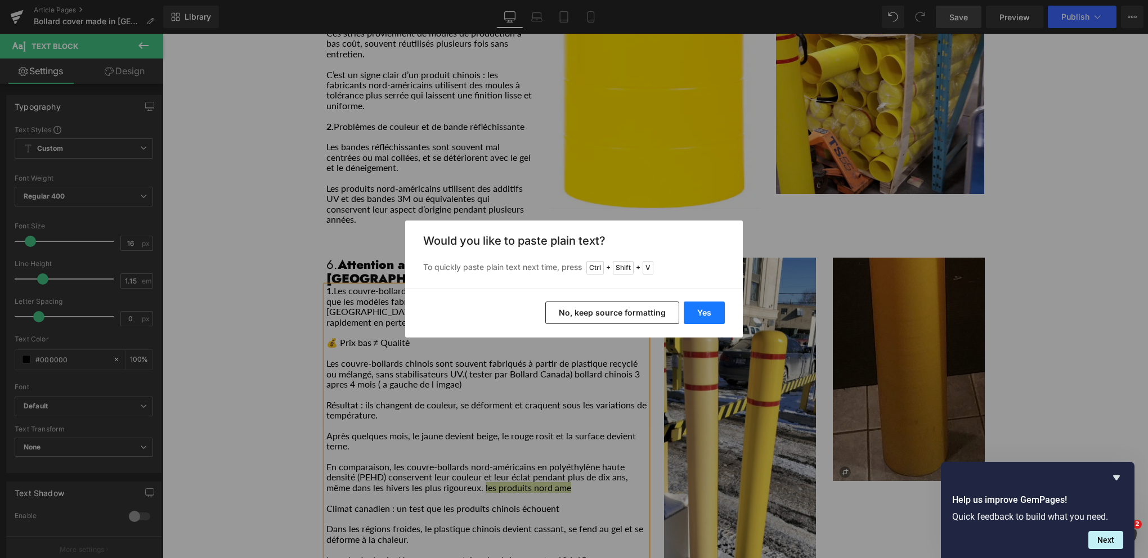
click at [713, 306] on button "Yes" at bounding box center [704, 313] width 41 height 23
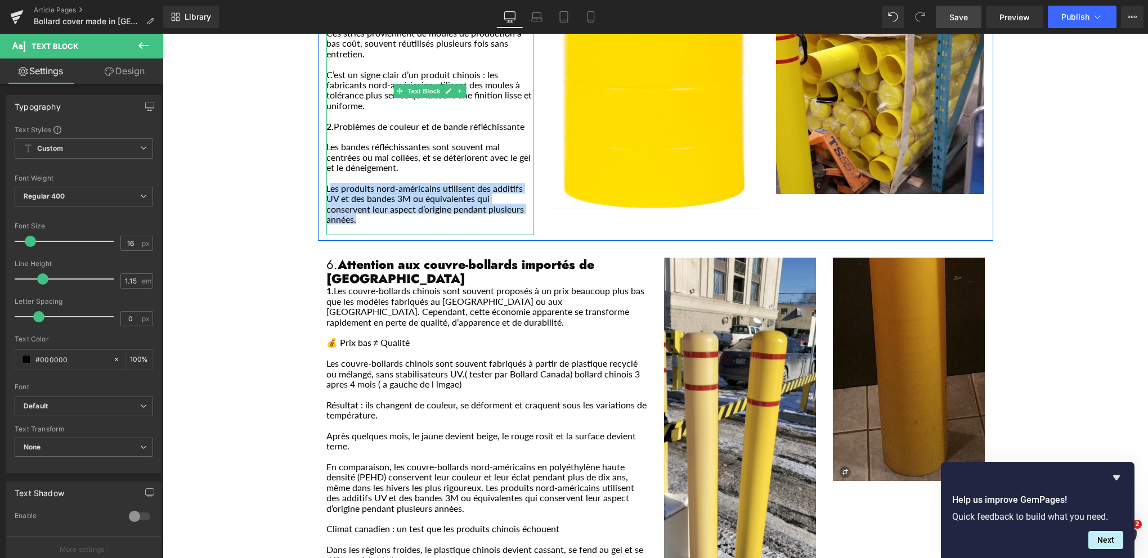
drag, startPoint x: 349, startPoint y: 165, endPoint x: 325, endPoint y: 134, distance: 38.5
click at [326, 183] on p "Les produits nord-américains utilisent des additifs UV et des bandes 3M ou équi…" at bounding box center [430, 204] width 208 height 42
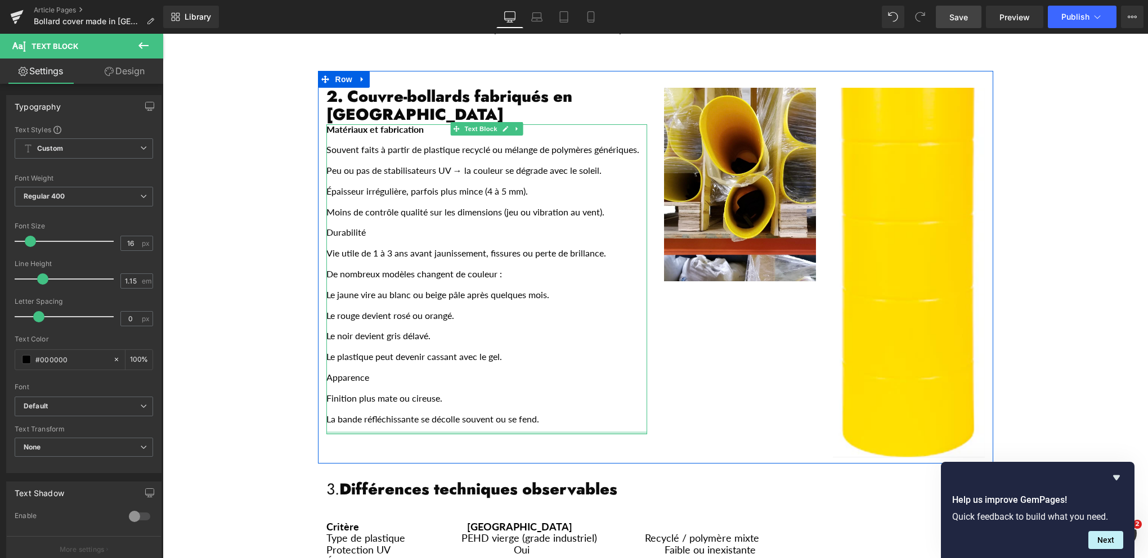
scroll to position [664, 0]
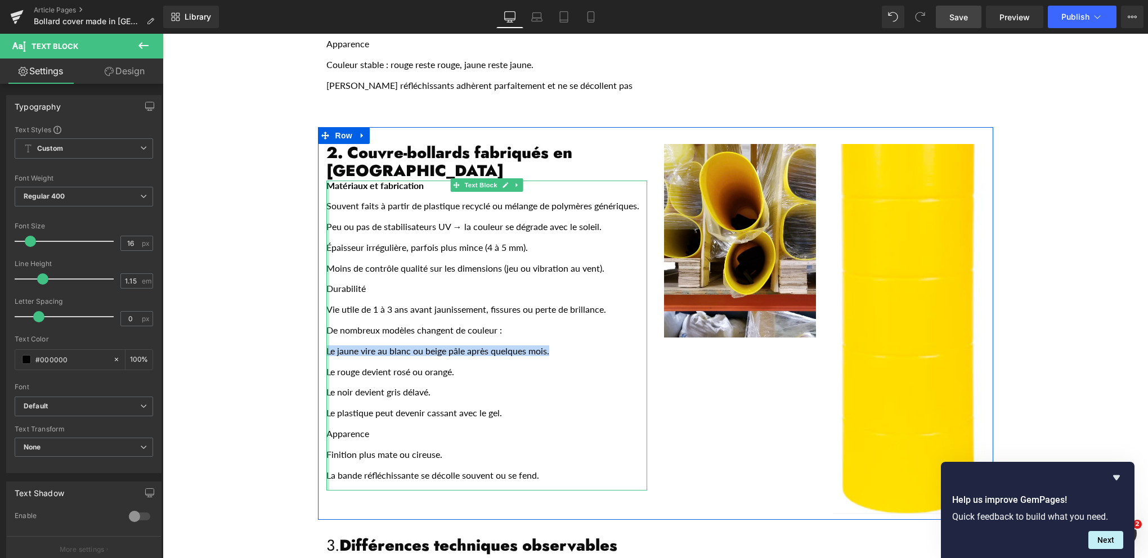
drag, startPoint x: 426, startPoint y: 278, endPoint x: 322, endPoint y: 290, distance: 104.7
click at [326, 290] on div "Matériaux et fabrication Souvent faits à partir de plastique recyclé ou mélange…" at bounding box center [486, 336] width 321 height 311
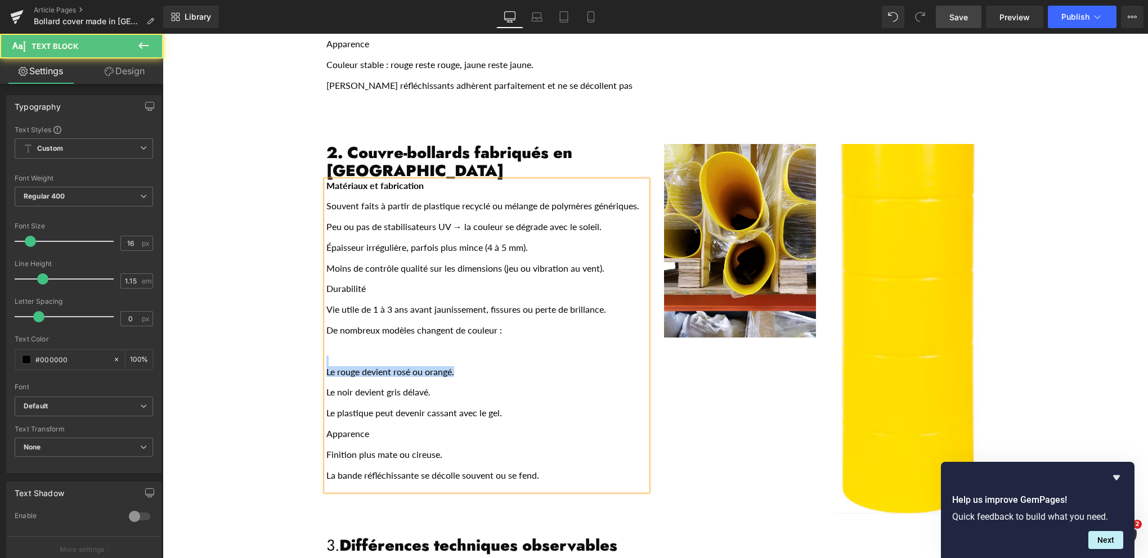
drag, startPoint x: 453, startPoint y: 306, endPoint x: 333, endPoint y: 301, distance: 120.5
click at [333, 301] on div "Matériaux et fabrication Souvent faits à partir de plastique recyclé ou mélange…" at bounding box center [486, 336] width 321 height 311
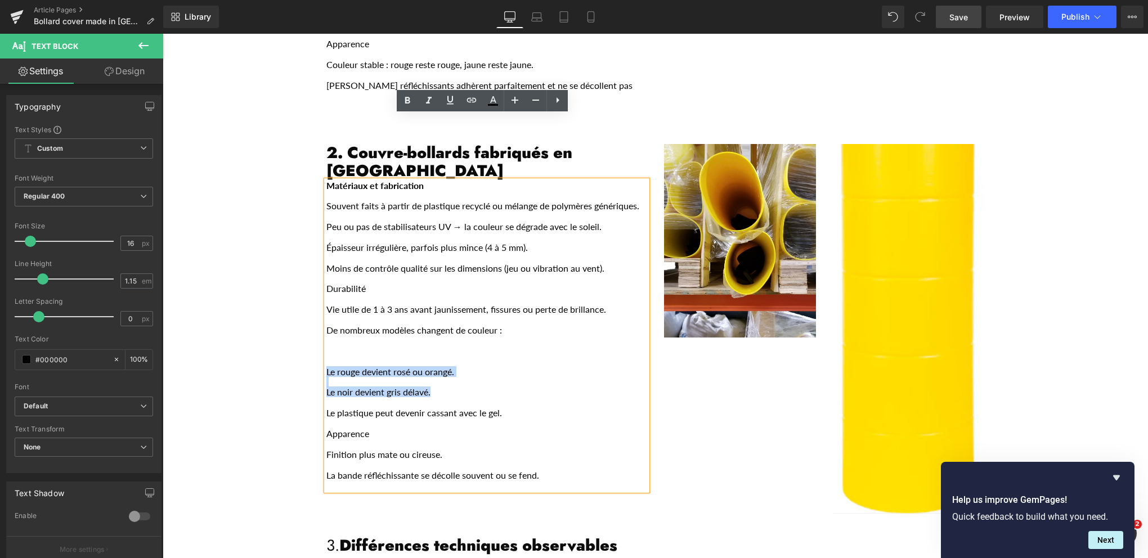
drag, startPoint x: 449, startPoint y: 332, endPoint x: 316, endPoint y: 305, distance: 135.5
click at [318, 305] on div "2. Couvre-bollards fabriqués en Chine Heading Matériaux et fabrication Souvent …" at bounding box center [487, 317] width 338 height 347
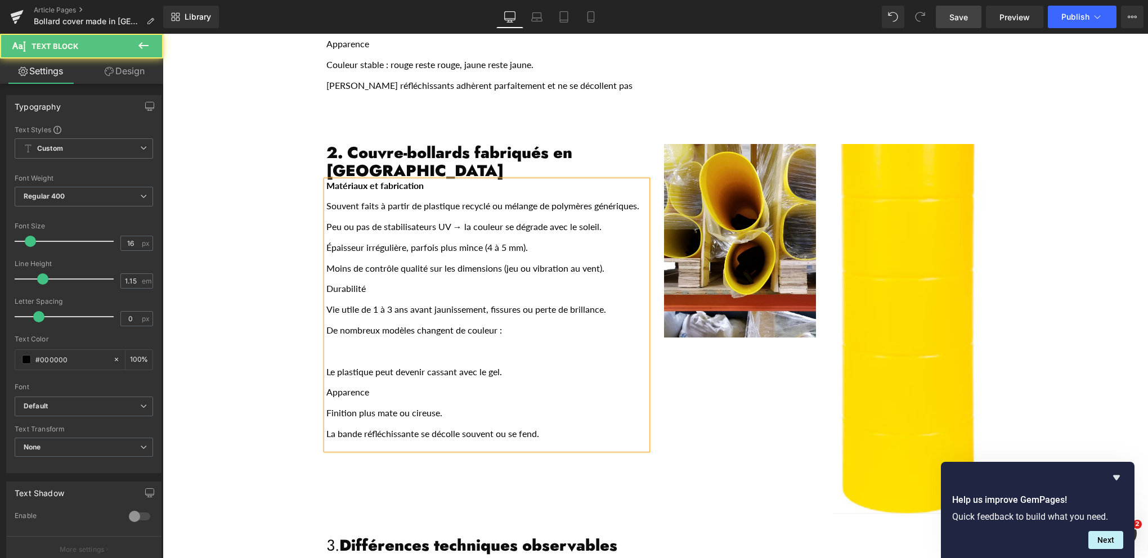
click at [326, 356] on p "Main content" at bounding box center [486, 361] width 321 height 10
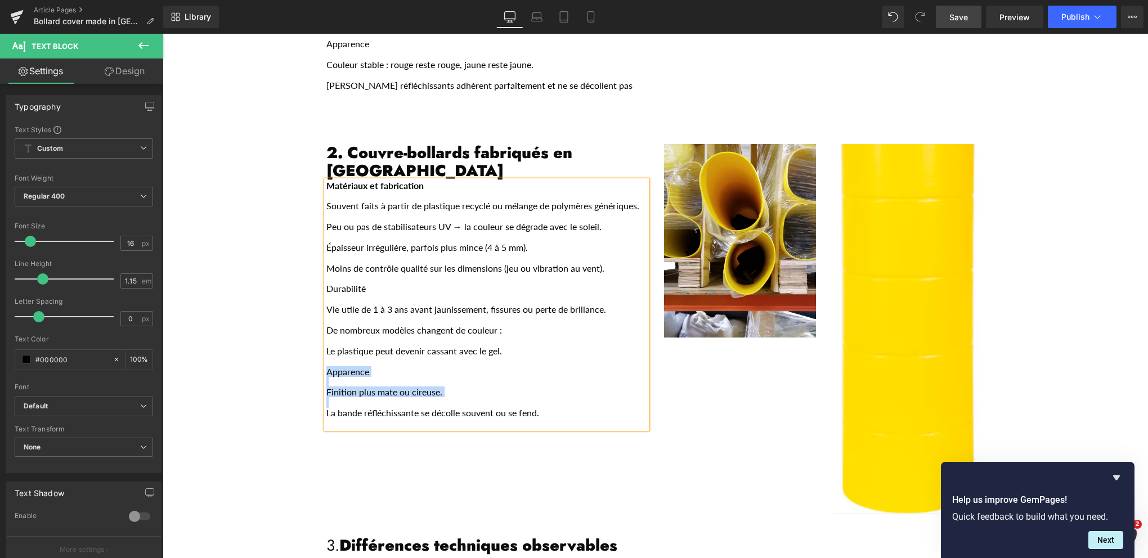
drag, startPoint x: 448, startPoint y: 333, endPoint x: 323, endPoint y: 307, distance: 127.1
click at [326, 307] on div "Matériaux et fabrication Souvent faits à partir de plastique recyclé ou mélange…" at bounding box center [486, 305] width 321 height 248
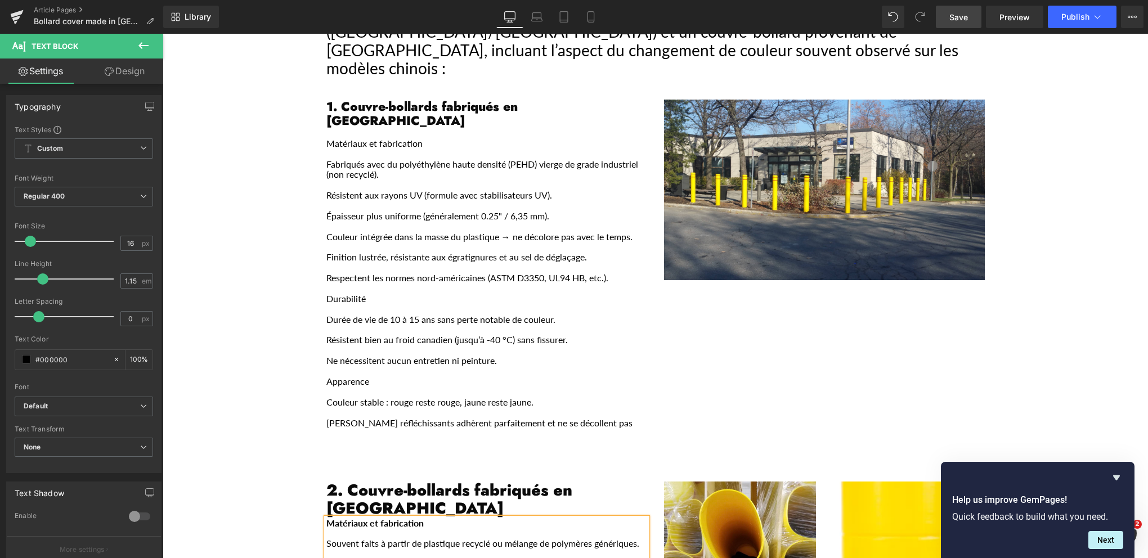
scroll to position [326, 0]
click at [963, 20] on span "Save" at bounding box center [958, 17] width 19 height 12
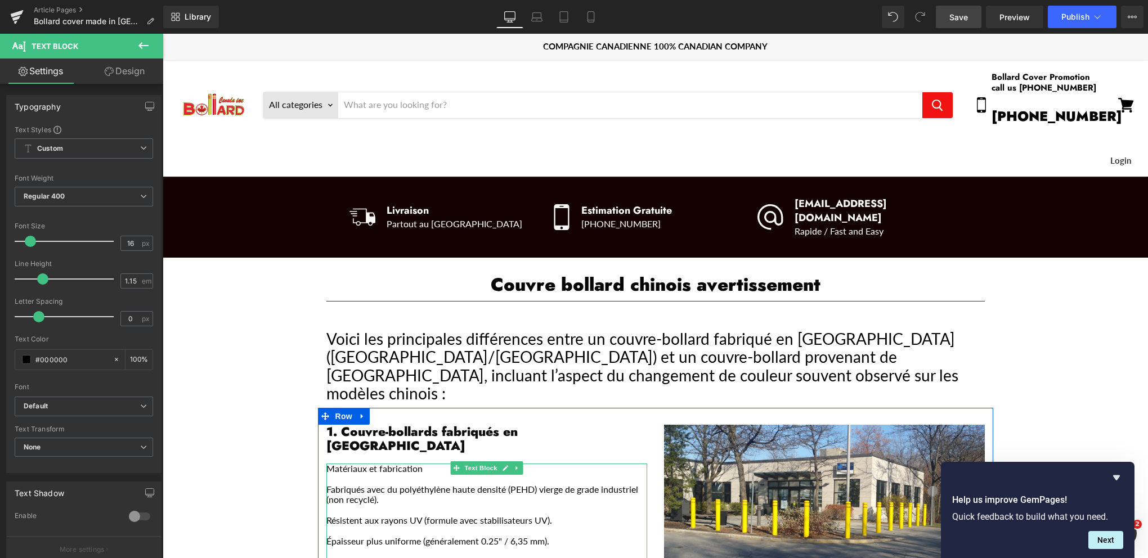
scroll to position [0, 0]
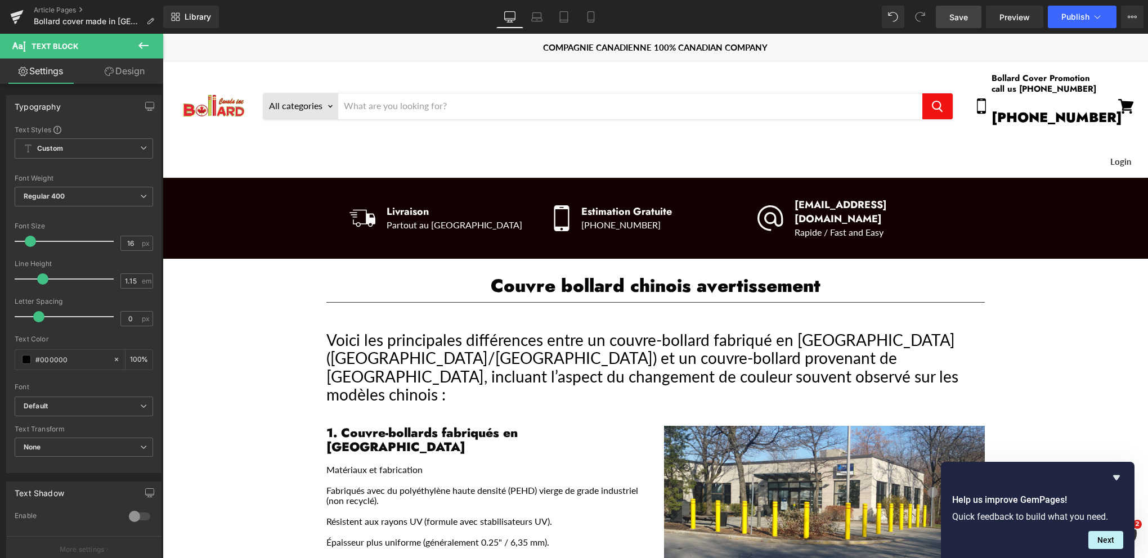
click at [950, 20] on link "Save" at bounding box center [959, 17] width 46 height 23
